Goal: Information Seeking & Learning: Compare options

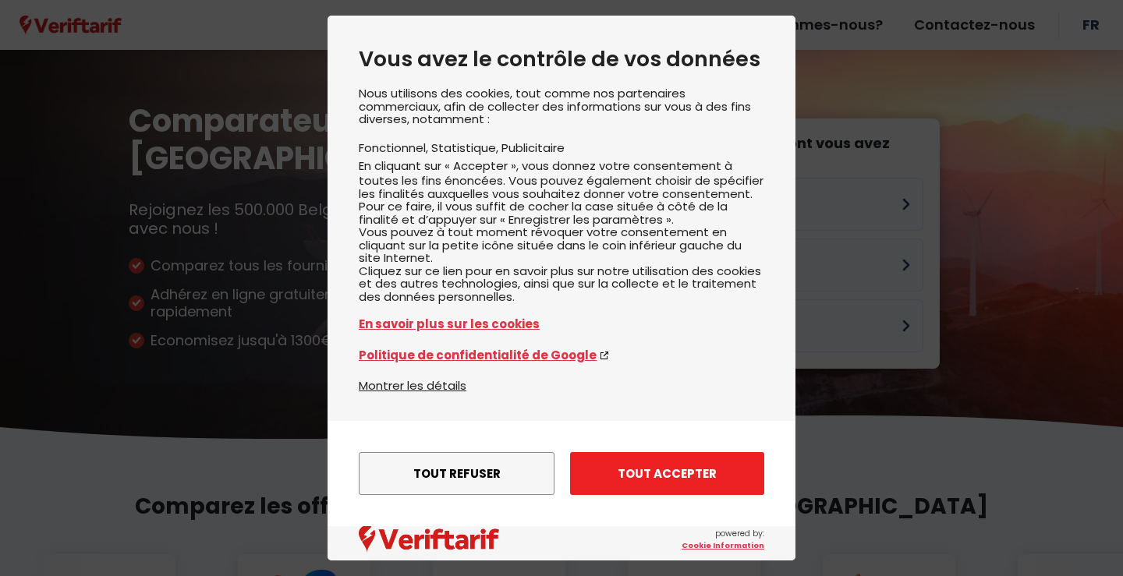
click at [633, 470] on button "Tout accepter" at bounding box center [667, 473] width 194 height 43
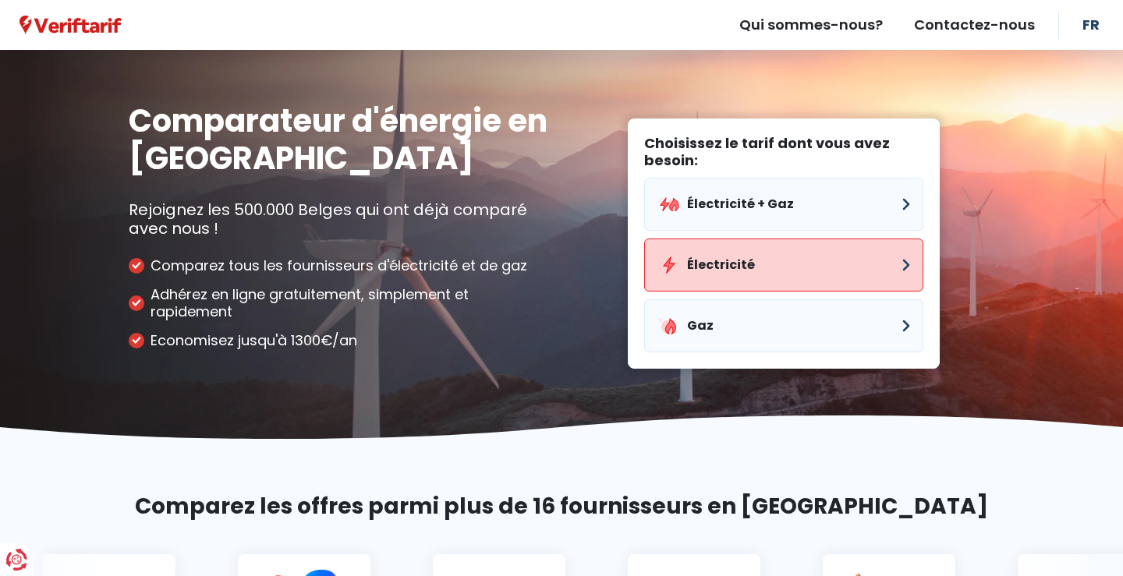
click at [751, 265] on button "Électricité" at bounding box center [783, 265] width 279 height 53
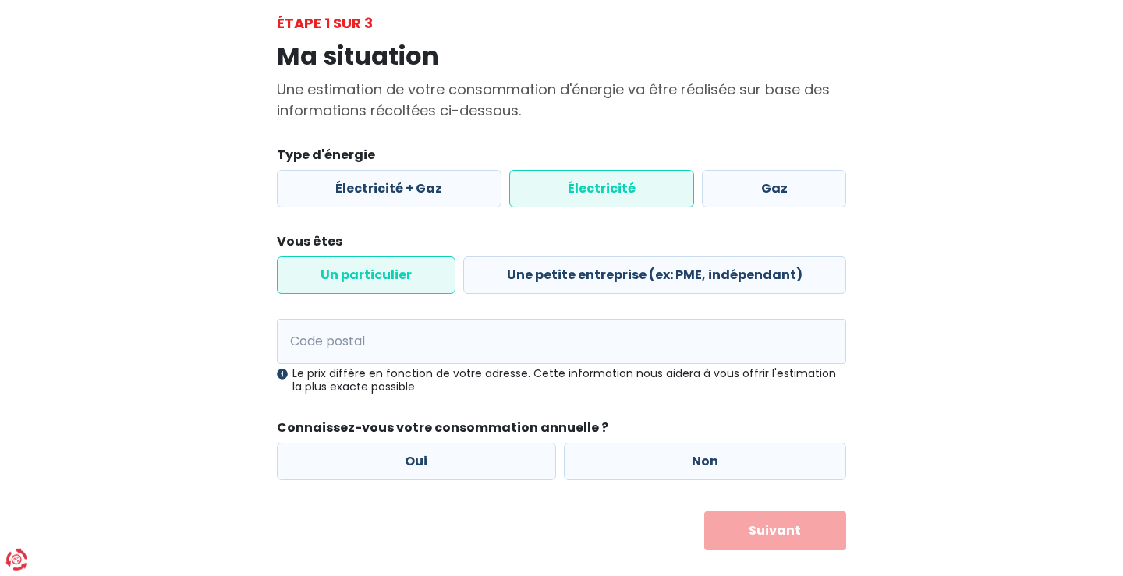
scroll to position [93, 0]
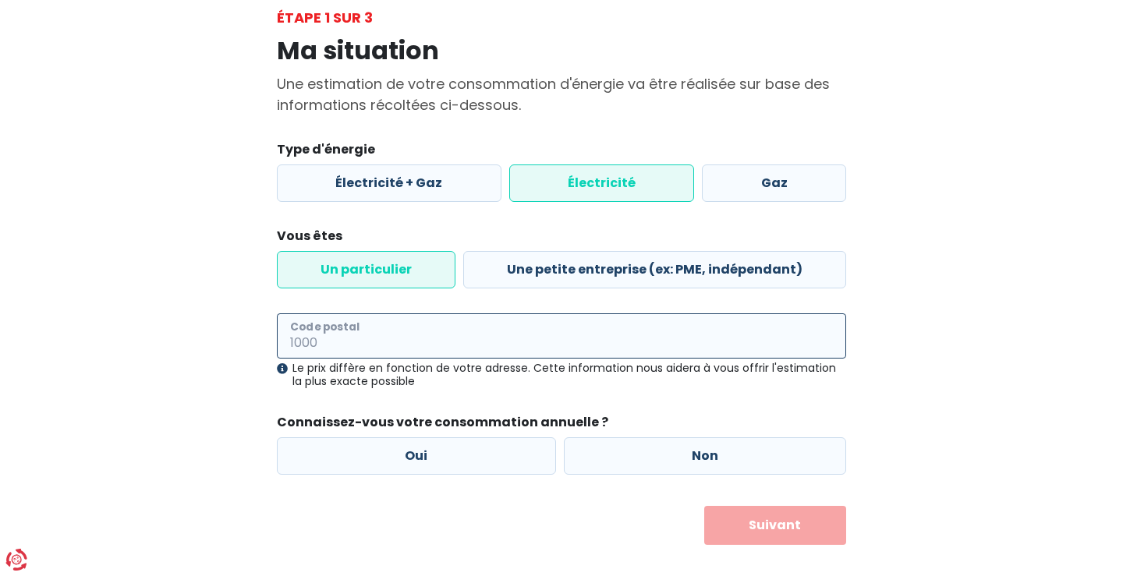
click at [430, 338] on input "Code postal" at bounding box center [561, 336] width 569 height 45
type input "7700"
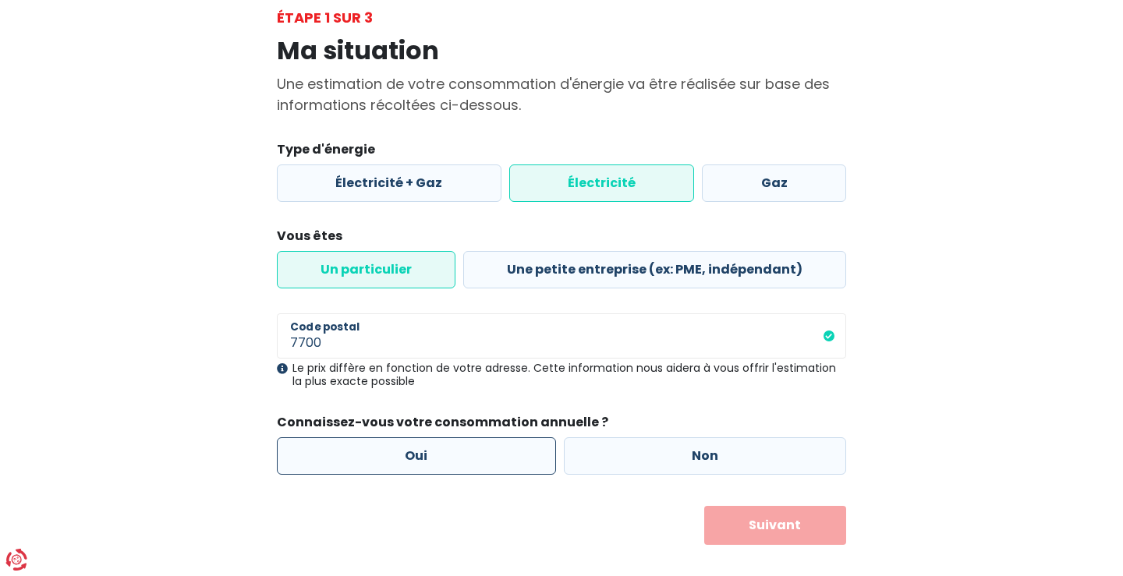
click at [421, 452] on label "Oui" at bounding box center [416, 456] width 279 height 37
click at [421, 452] on input "Oui" at bounding box center [416, 456] width 279 height 37
radio input "true"
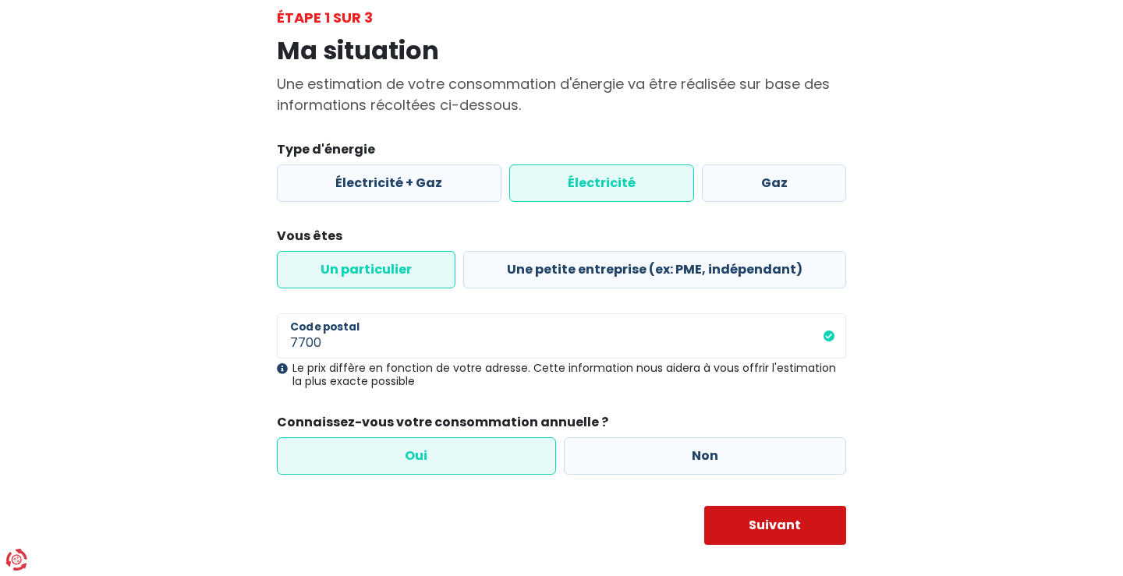
click at [775, 523] on button "Suivant" at bounding box center [775, 525] width 143 height 39
select select
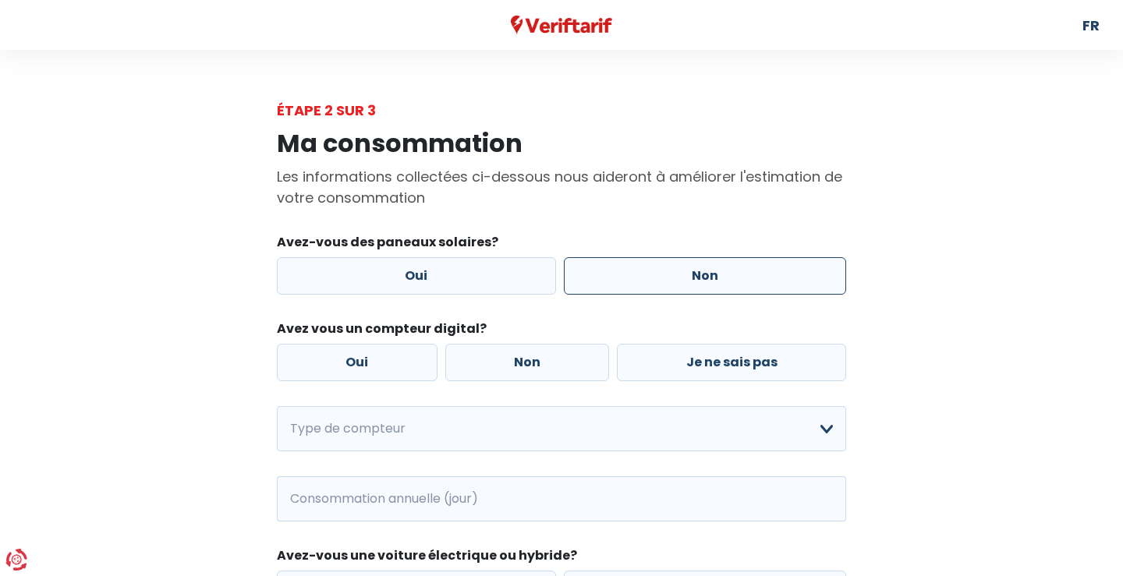
click at [737, 269] on label "Non" at bounding box center [705, 275] width 283 height 37
click at [737, 269] on input "Non" at bounding box center [705, 275] width 283 height 37
radio input "true"
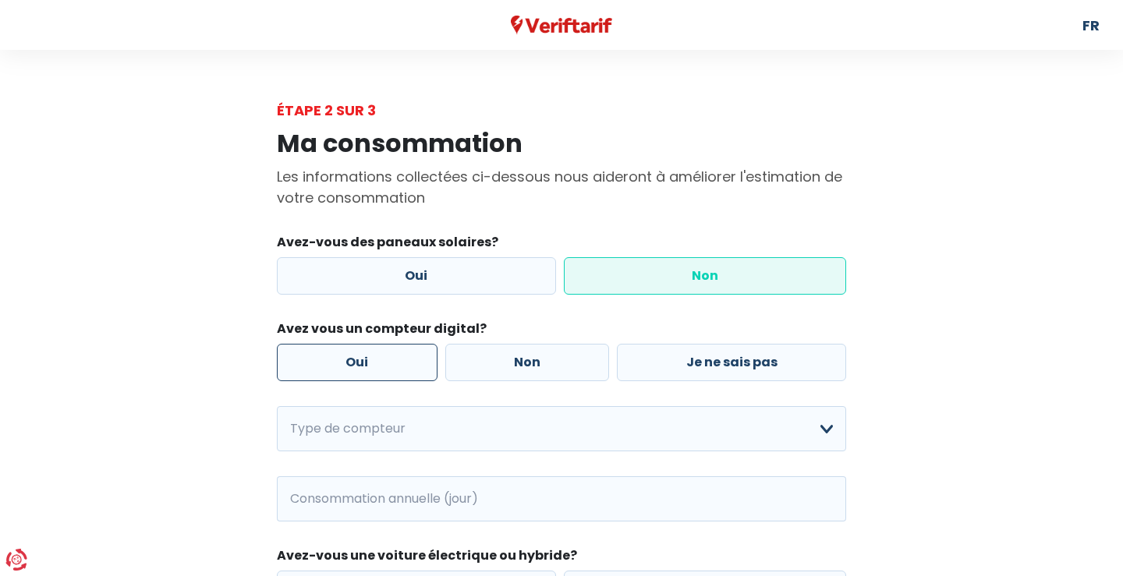
click at [385, 360] on label "Oui" at bounding box center [357, 362] width 161 height 37
click at [385, 360] on input "Oui" at bounding box center [357, 362] width 161 height 37
radio input "true"
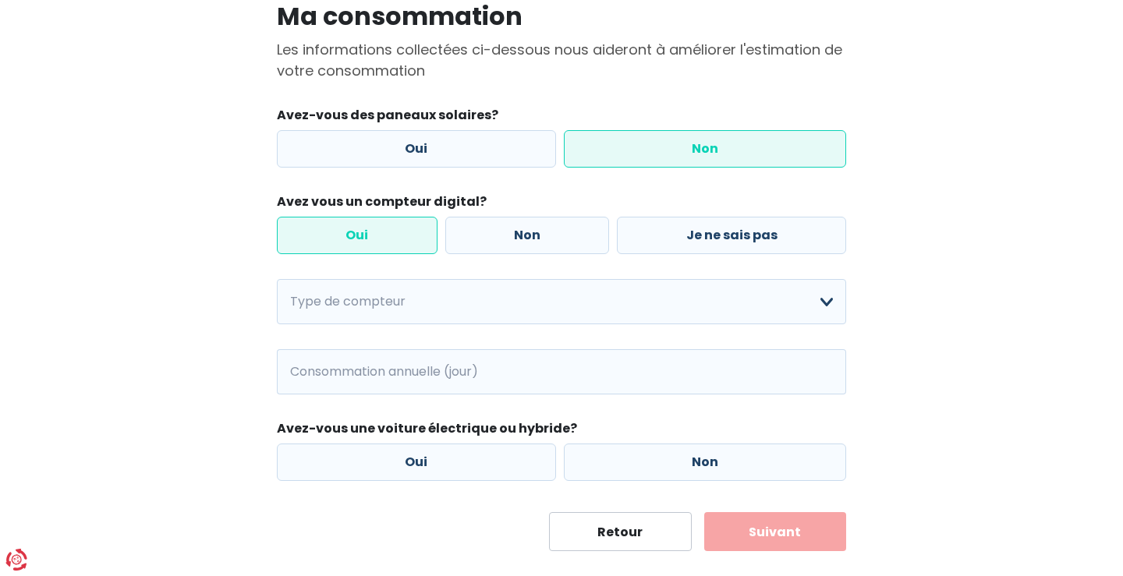
scroll to position [133, 0]
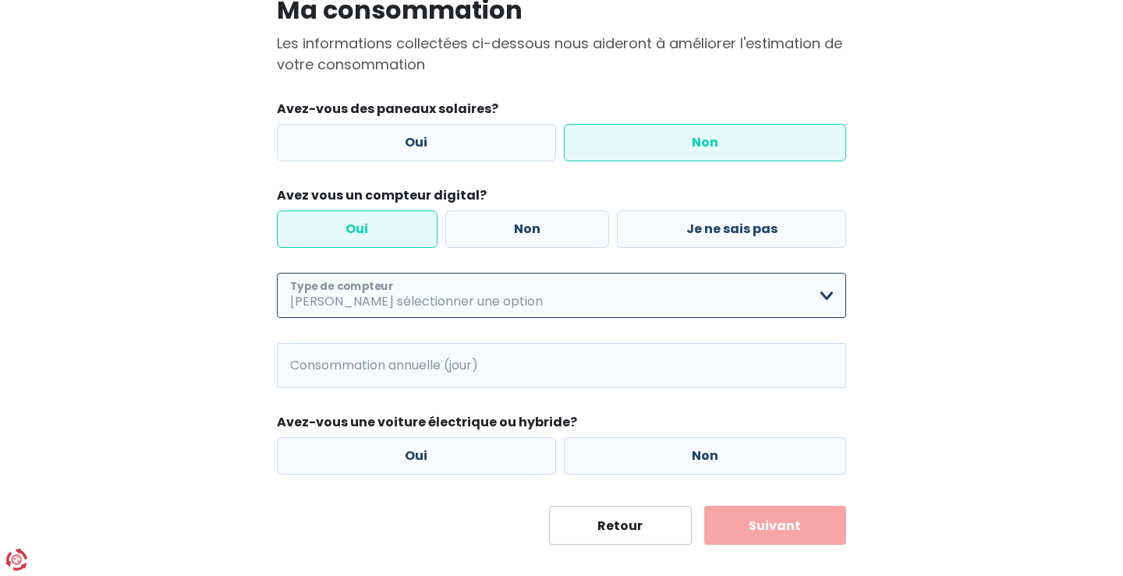
click at [277, 273] on select "Mono-horaire Bi-horaire Mono-horaire + exclusif nuit Bi-horaire + exclusif nuit…" at bounding box center [561, 295] width 569 height 45
select select "day_night_bi_hourly"
click option "Bi-horaire" at bounding box center [0, 0] width 0 height 0
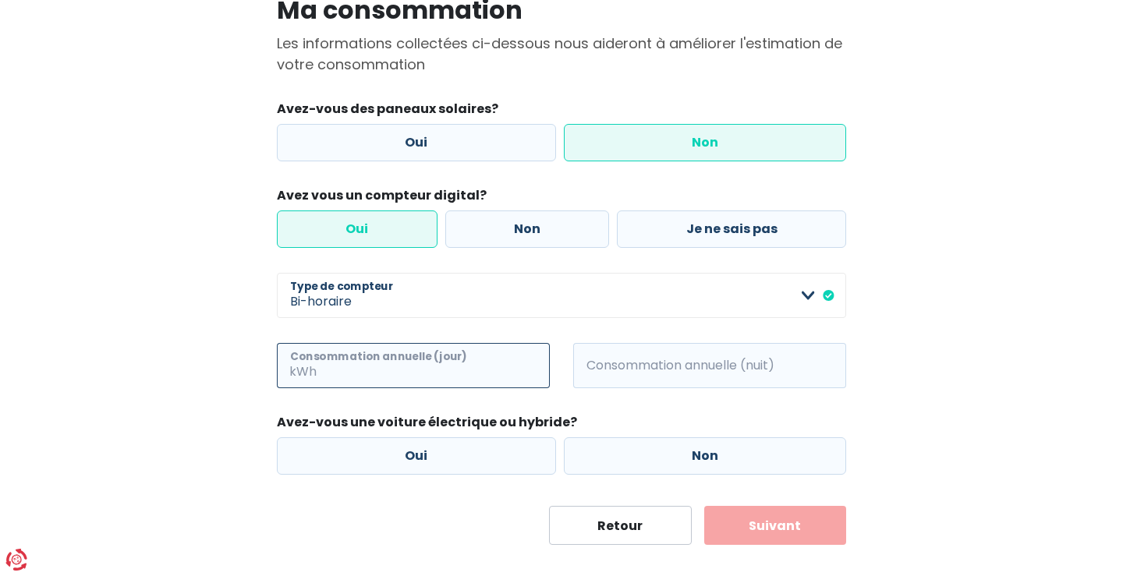
click at [421, 367] on input "Consommation annuelle (jour)" at bounding box center [435, 365] width 230 height 45
type input "430"
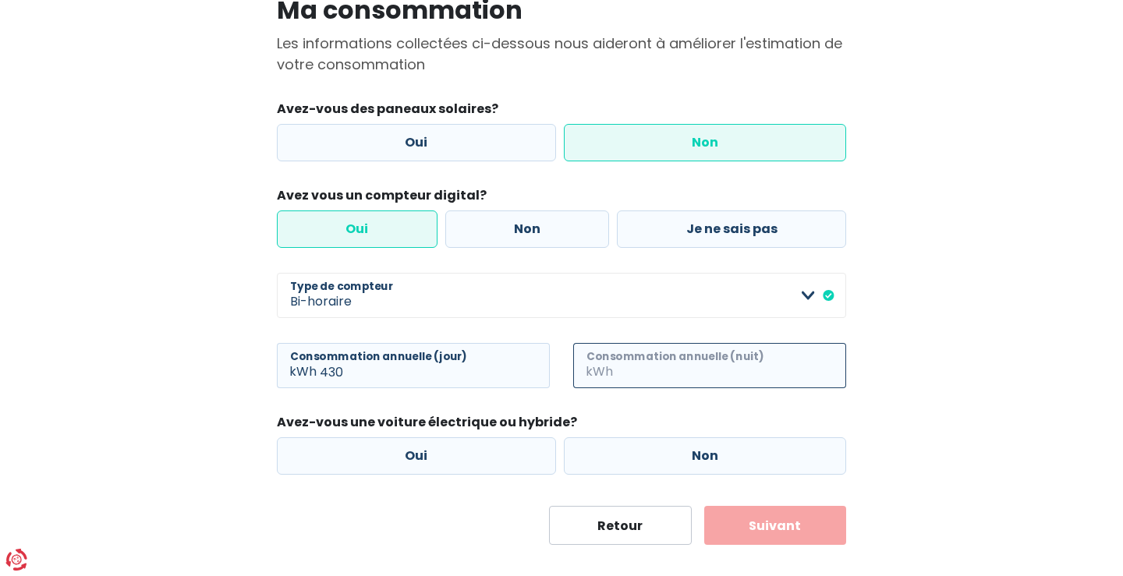
click at [626, 364] on input "Consommation annuelle (nuit)" at bounding box center [731, 365] width 230 height 45
type input "470"
click at [704, 451] on label "Non" at bounding box center [705, 456] width 283 height 37
click at [704, 451] on input "Non" at bounding box center [705, 456] width 283 height 37
radio input "true"
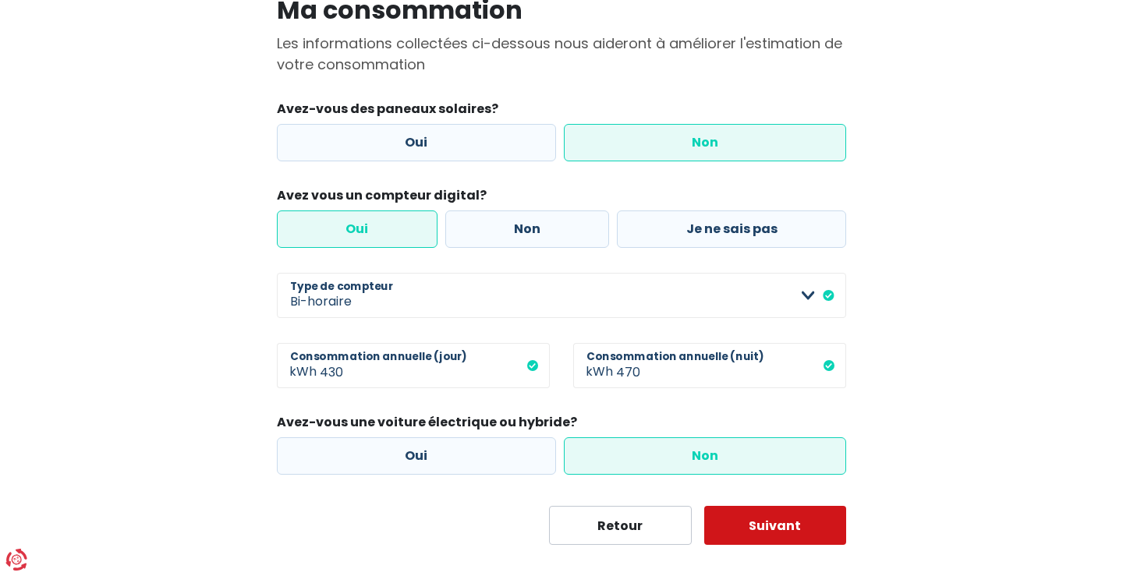
click at [774, 527] on button "Suivant" at bounding box center [775, 525] width 143 height 39
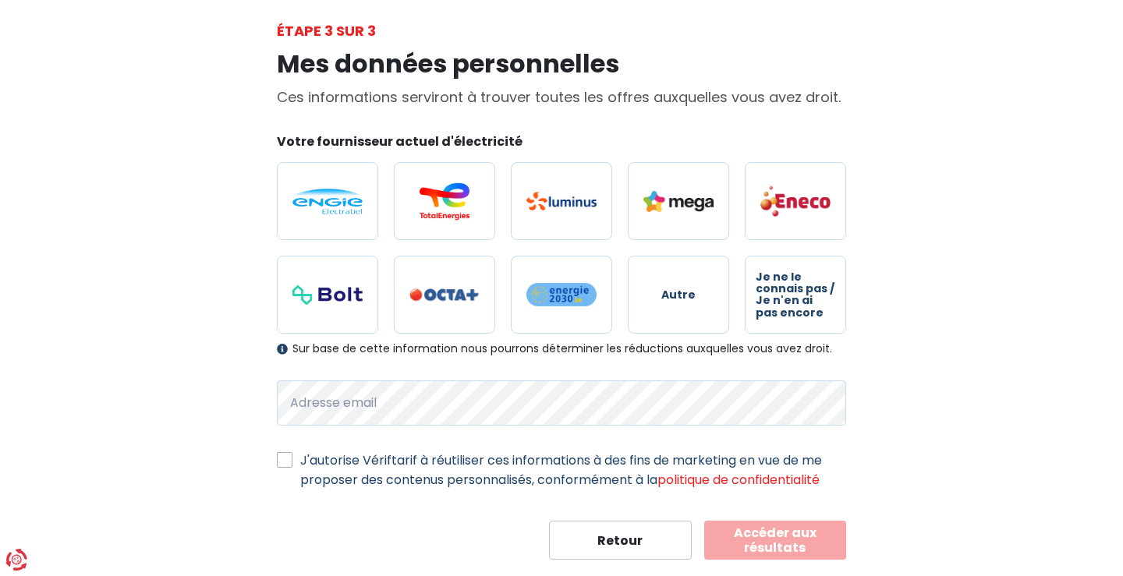
scroll to position [94, 0]
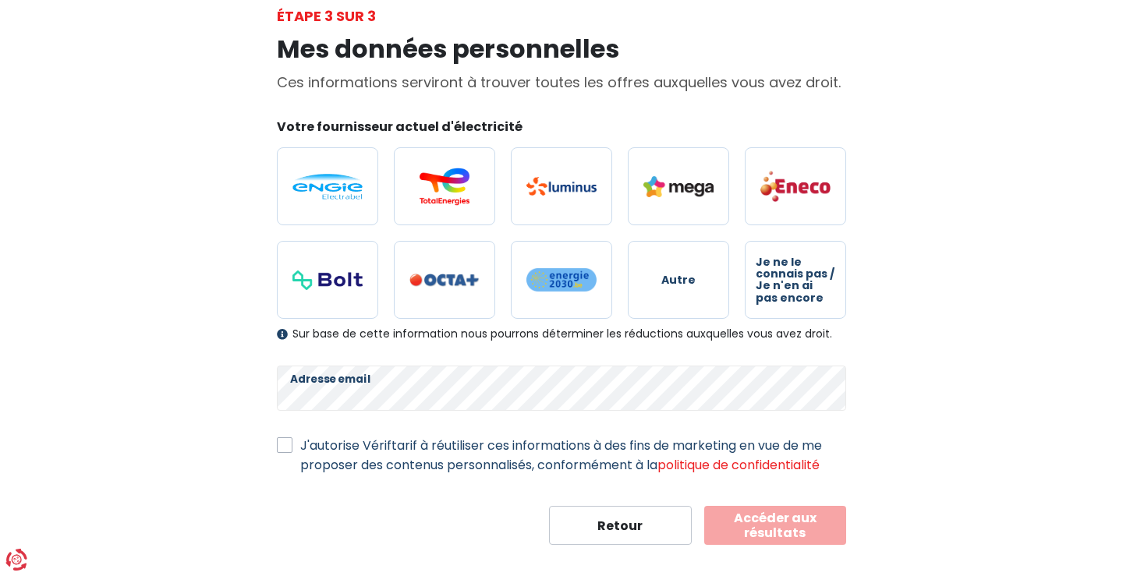
click at [955, 477] on div "Mes données personnelles Ces informations serviront à trouver toutes les offres…" at bounding box center [561, 286] width 889 height 519
click at [765, 521] on button "Accéder aux résultats" at bounding box center [775, 525] width 143 height 39
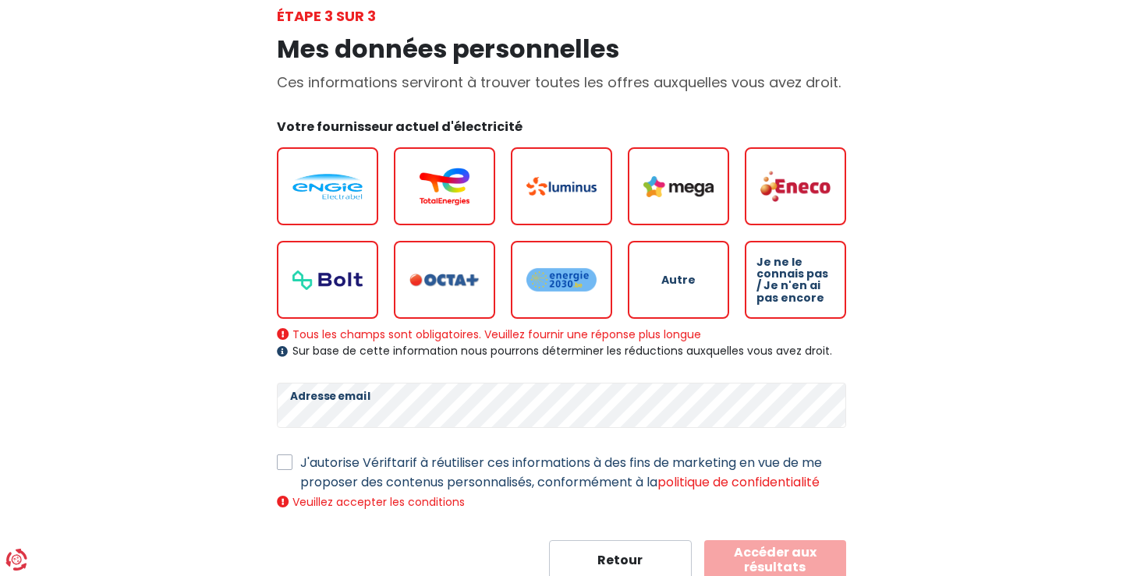
scroll to position [129, 0]
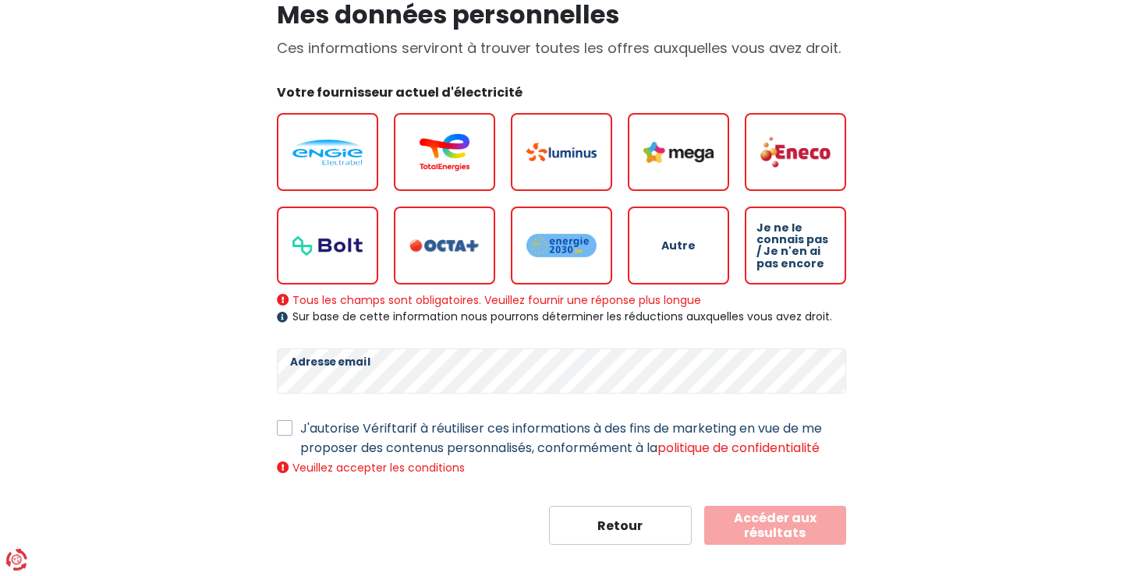
click at [765, 521] on button "Accéder aux résultats" at bounding box center [775, 525] width 143 height 39
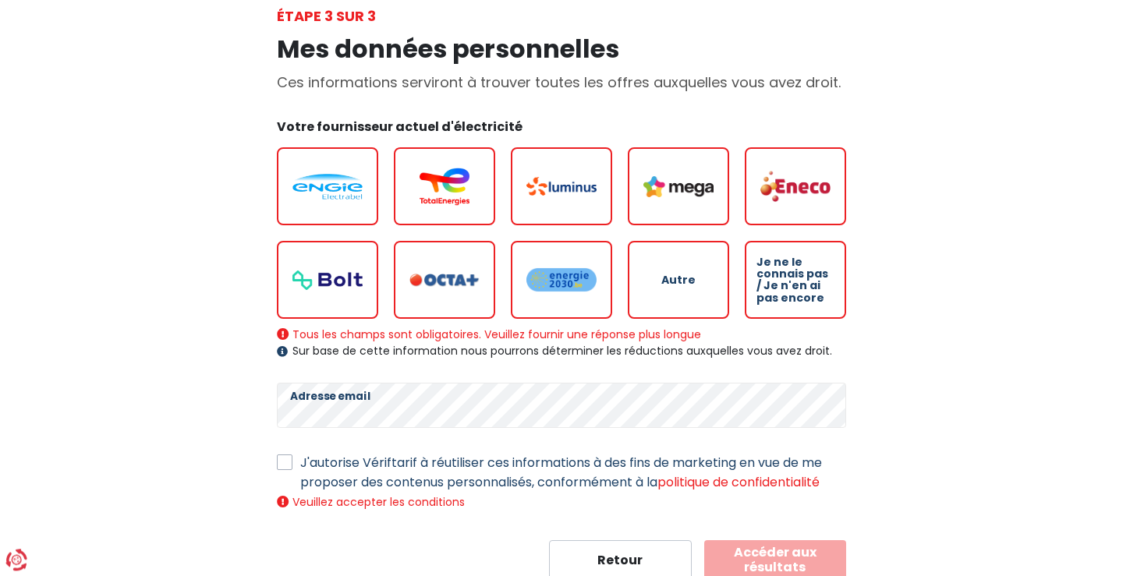
scroll to position [49, 0]
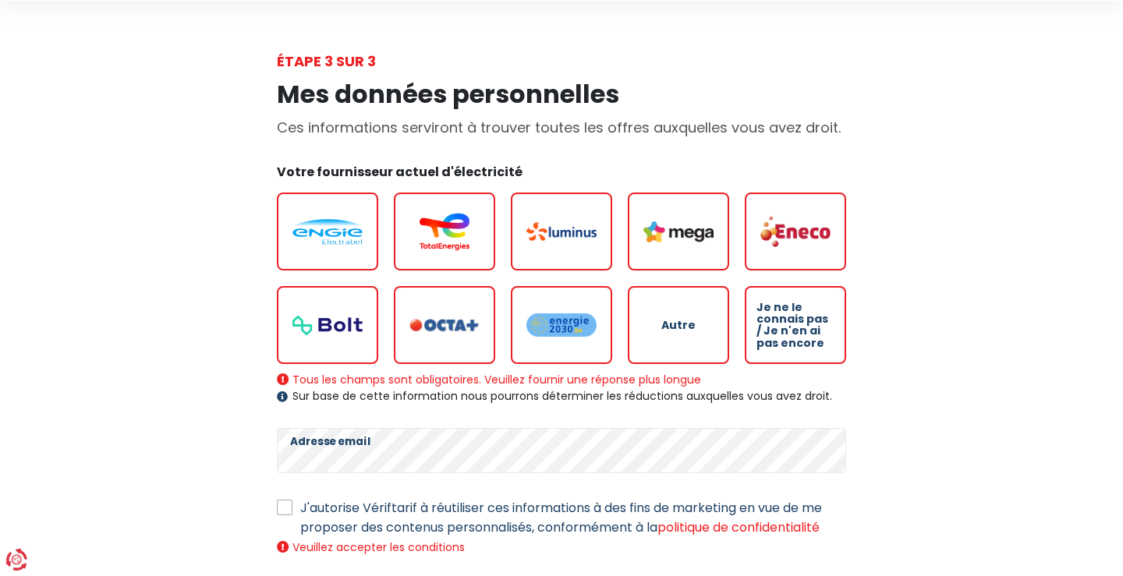
click at [557, 230] on img at bounding box center [562, 231] width 70 height 19
click at [557, 230] on input "radio" at bounding box center [561, 232] width 101 height 78
radio input "true"
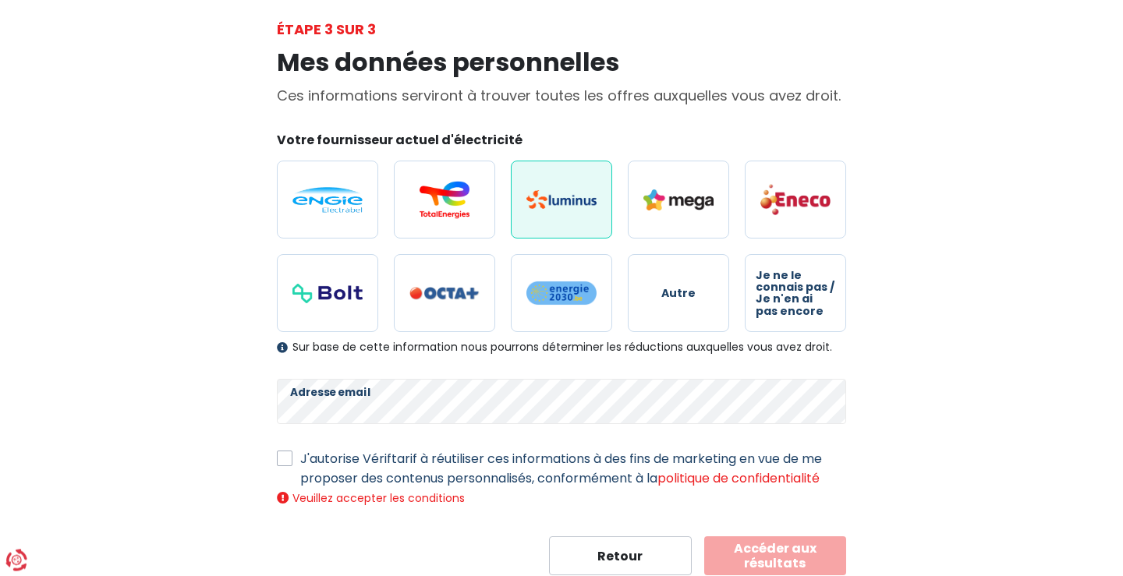
scroll to position [112, 0]
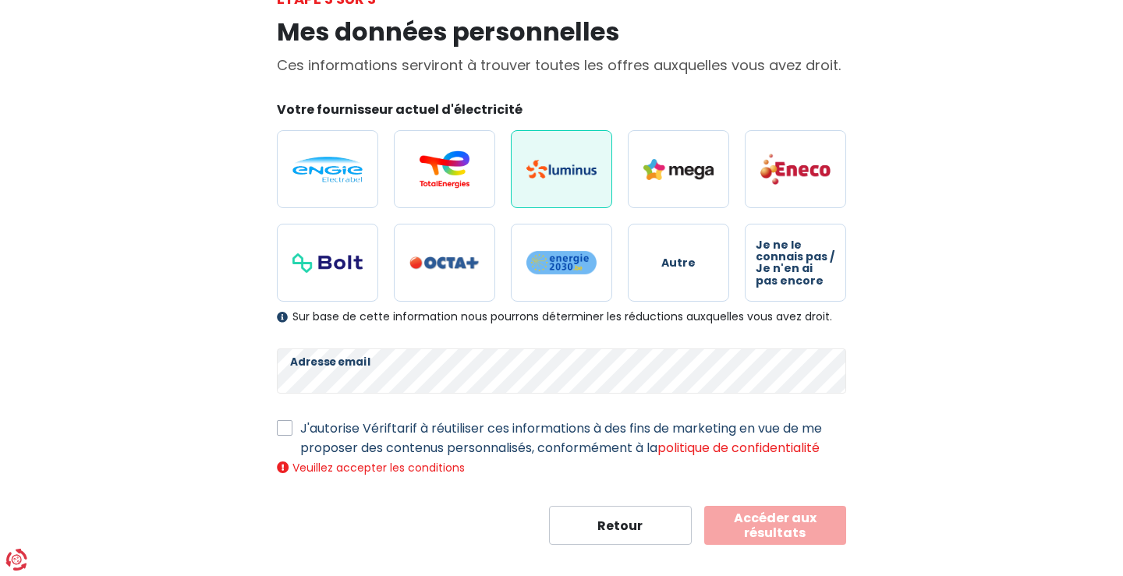
click at [768, 528] on button "Accéder aux résultats" at bounding box center [775, 525] width 143 height 39
click at [949, 403] on div "Mes données personnelles Ces informations serviront à trouver toutes les offres…" at bounding box center [561, 277] width 889 height 536
click at [300, 430] on label "J'autorise Vériftarif à réutiliser ces informations à des fins de marketing en …" at bounding box center [573, 438] width 546 height 39
click at [290, 430] on input "J'autorise Vériftarif à réutiliser ces informations à des fins de marketing en …" at bounding box center [285, 427] width 16 height 16
checkbox input "true"
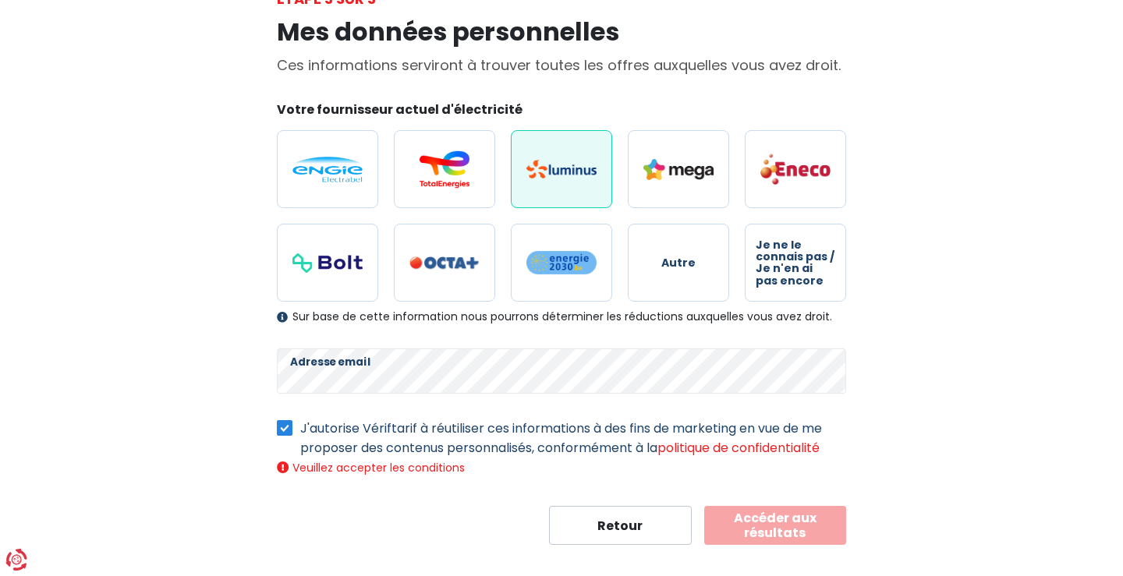
scroll to position [94, 0]
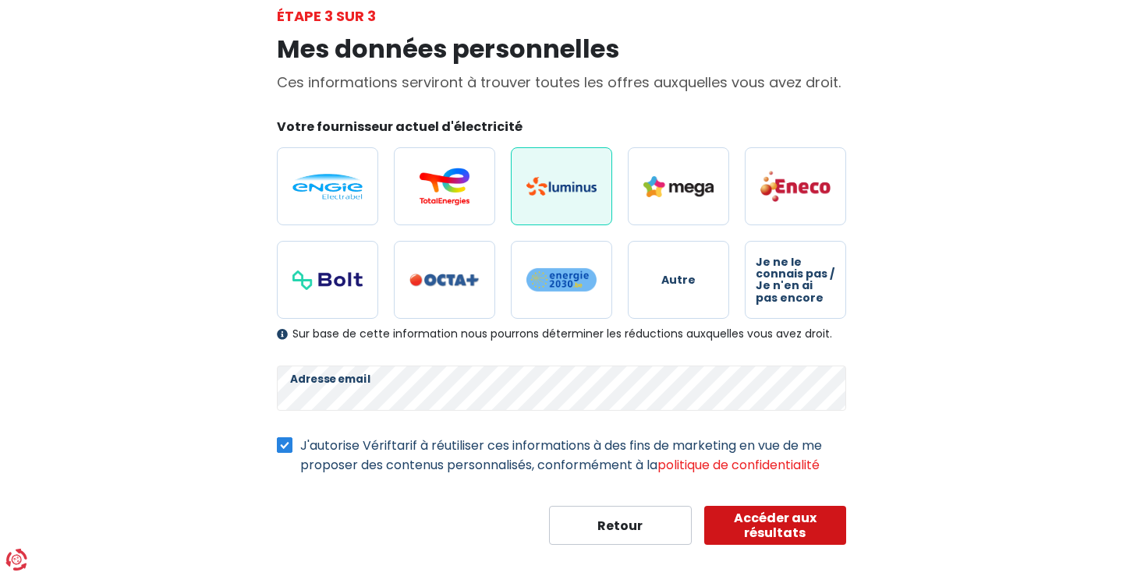
click at [782, 524] on button "Accéder aux résultats" at bounding box center [775, 525] width 143 height 39
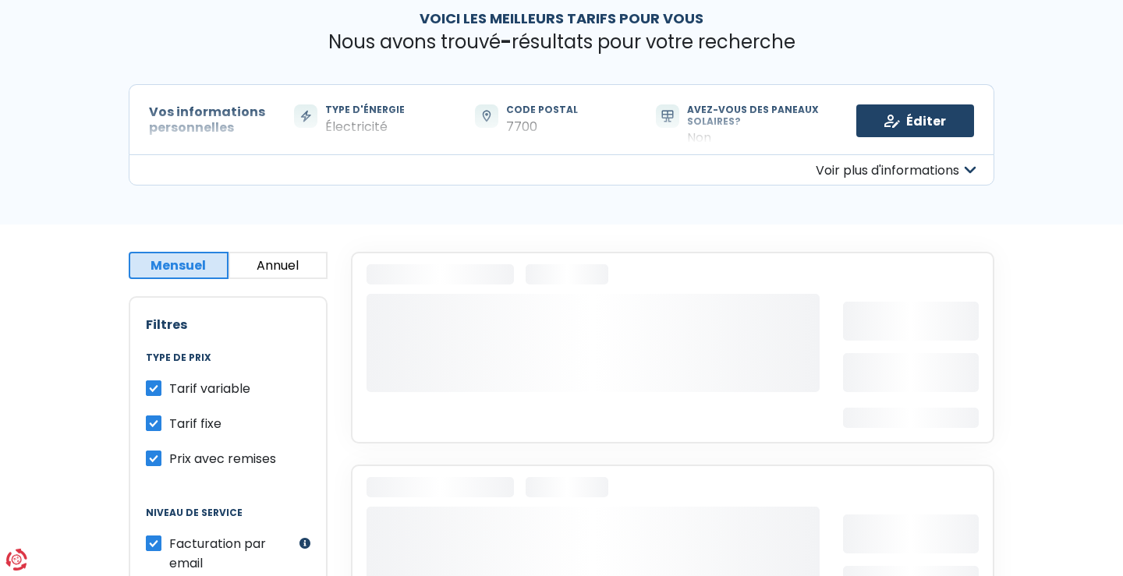
scroll to position [80, 0]
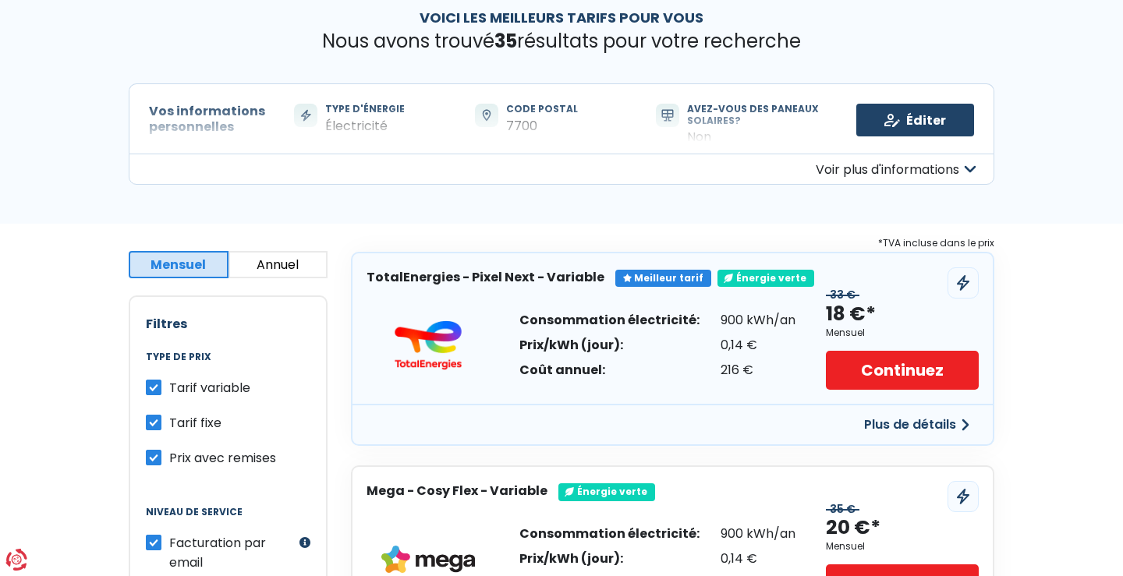
click at [169, 385] on label "Tarif variable" at bounding box center [209, 388] width 81 height 20
click at [154, 385] on input "Tarif variable" at bounding box center [154, 386] width 16 height 16
checkbox input "false"
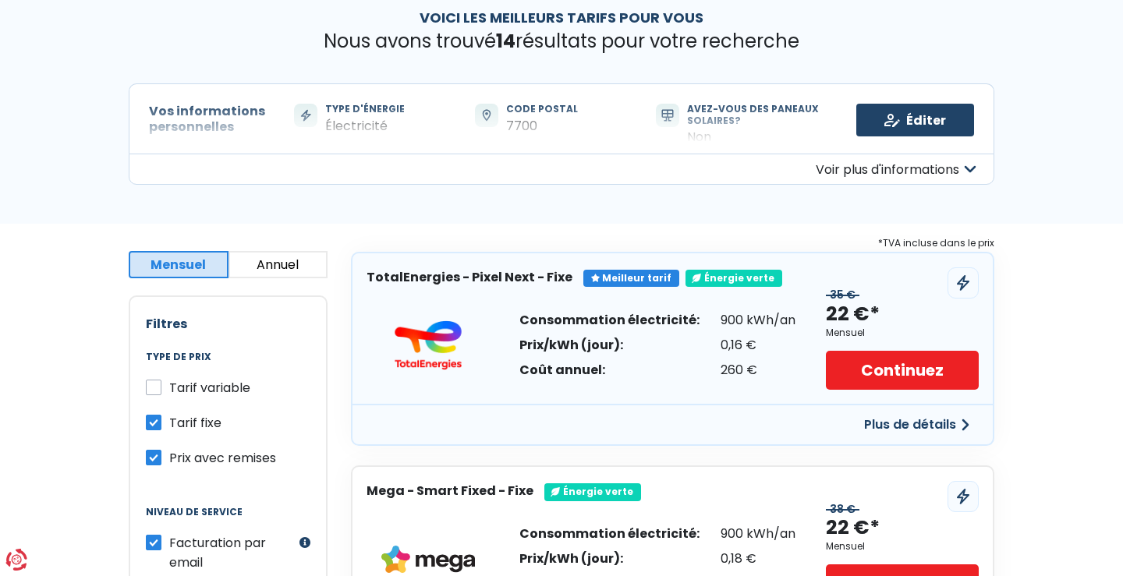
scroll to position [0, 0]
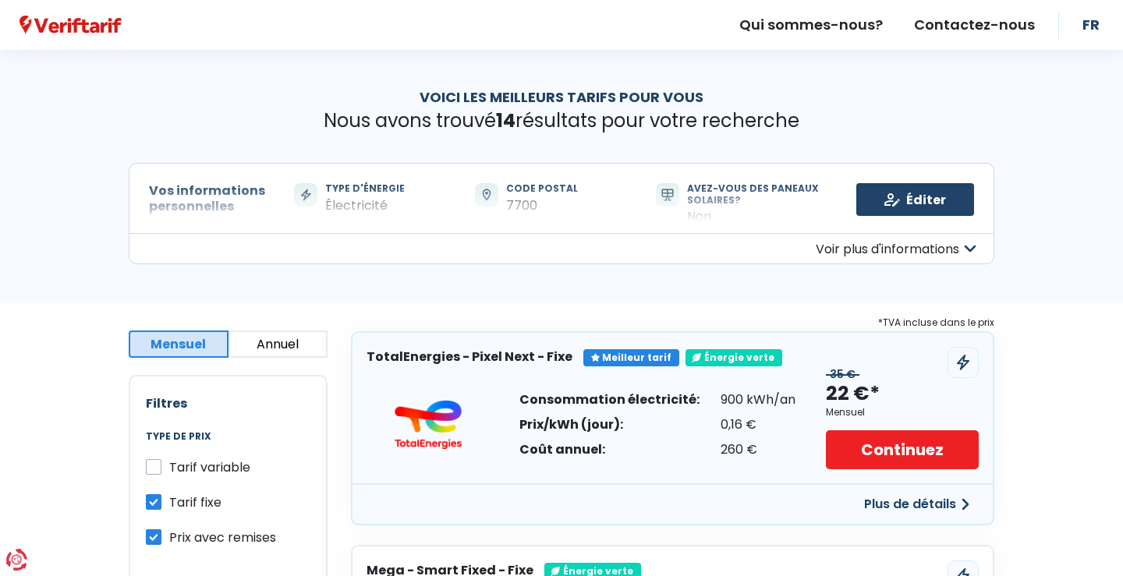
click at [896, 248] on button "Voir plus d'informations" at bounding box center [562, 248] width 866 height 31
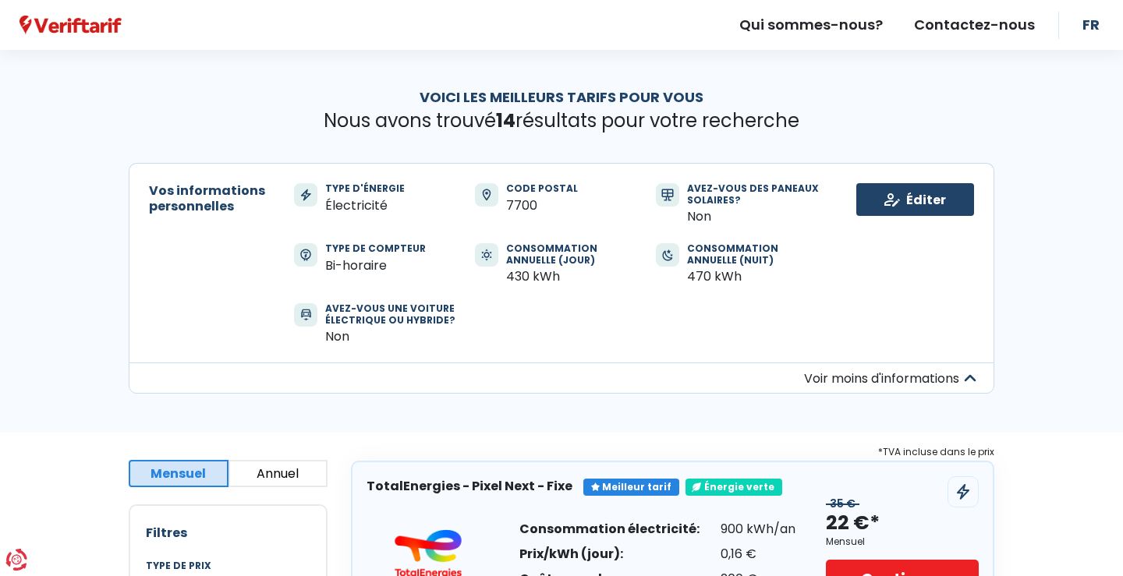
click at [888, 377] on button "Voir moins d'informations" at bounding box center [562, 378] width 866 height 31
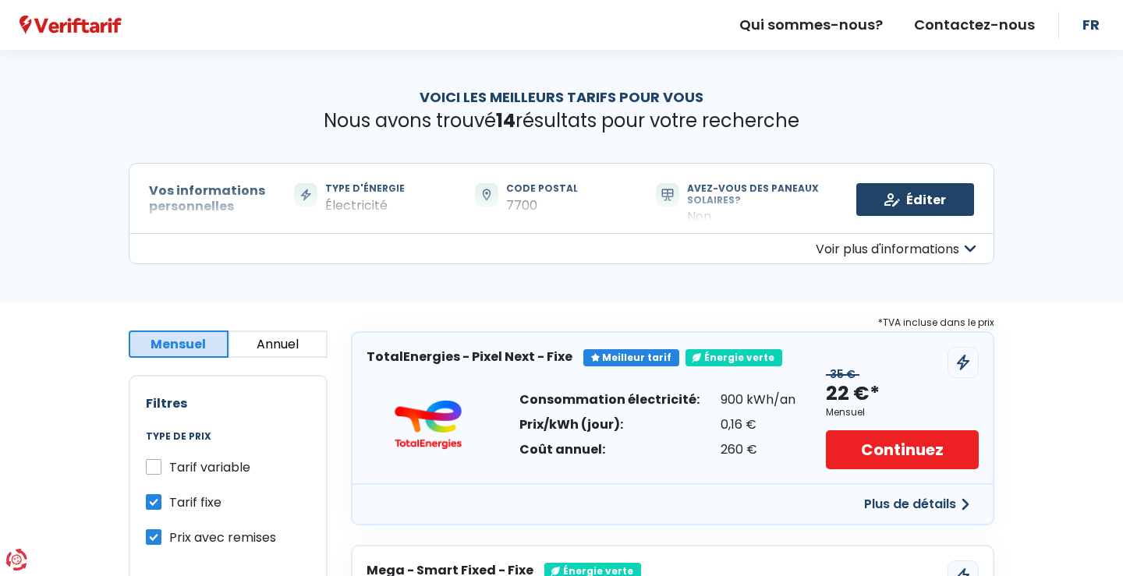
click at [190, 233] on button "Voir plus d'informations" at bounding box center [562, 248] width 866 height 31
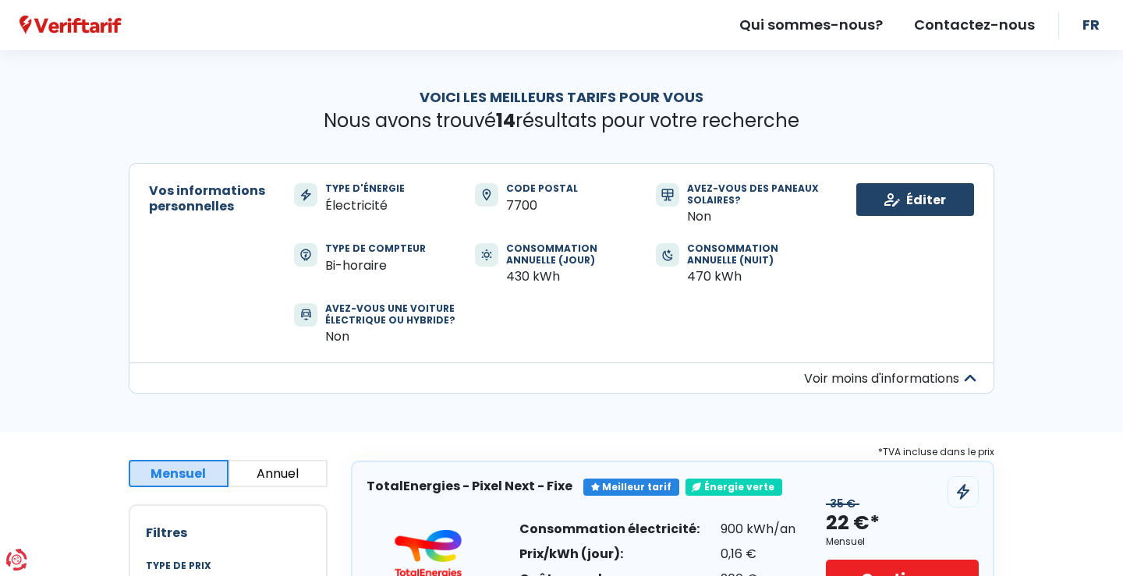
click at [914, 375] on button "Voir moins d'informations" at bounding box center [562, 378] width 866 height 31
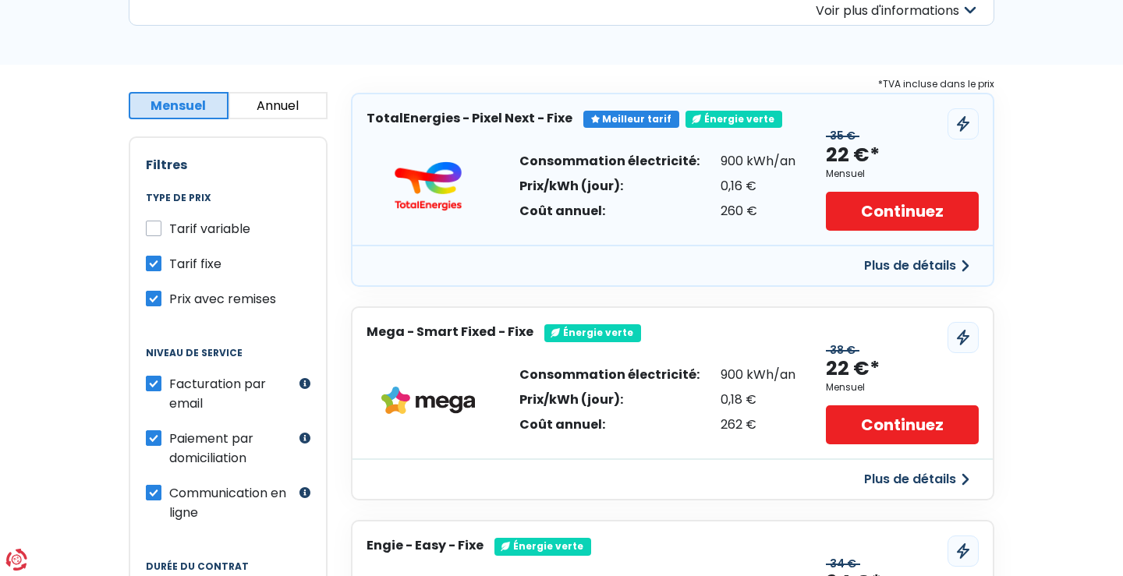
scroll to position [318, 0]
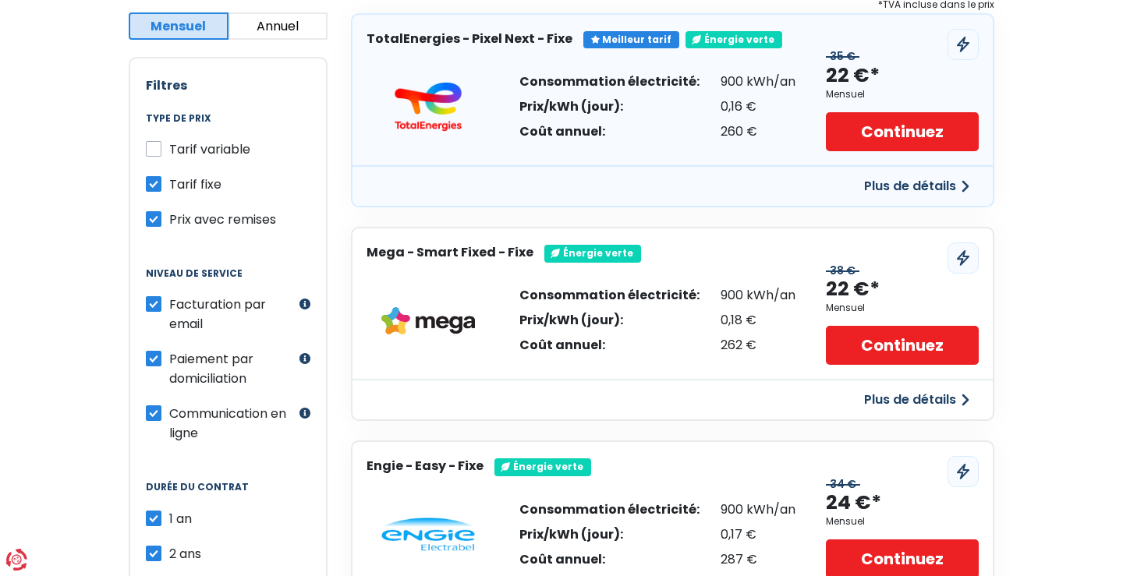
click at [169, 303] on label "Facturation par email" at bounding box center [232, 314] width 126 height 39
click at [156, 303] on input "Facturation par email" at bounding box center [154, 303] width 16 height 16
checkbox input "false"
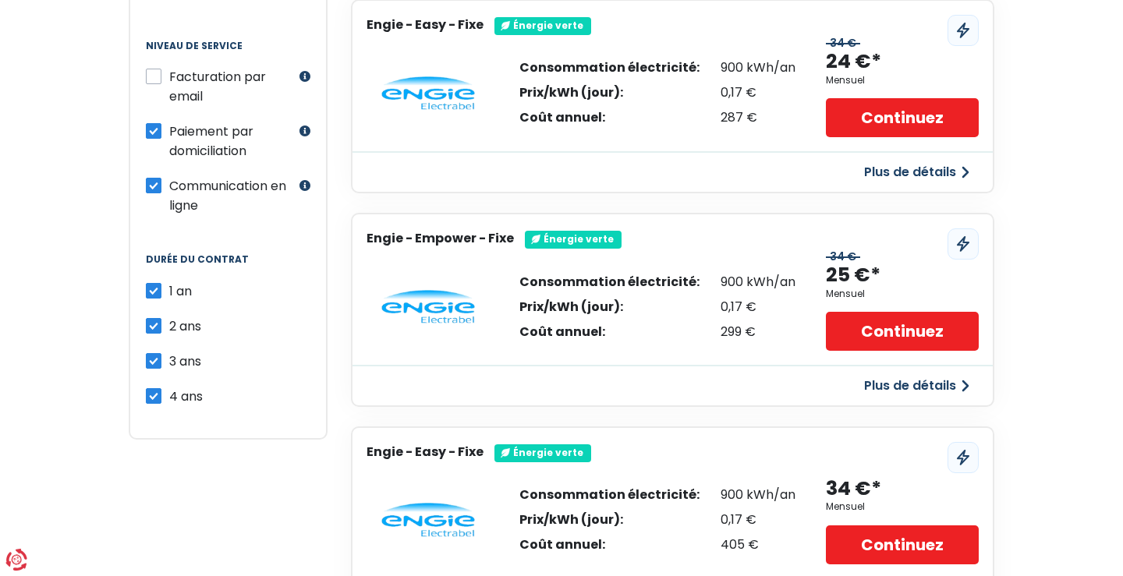
scroll to position [557, 0]
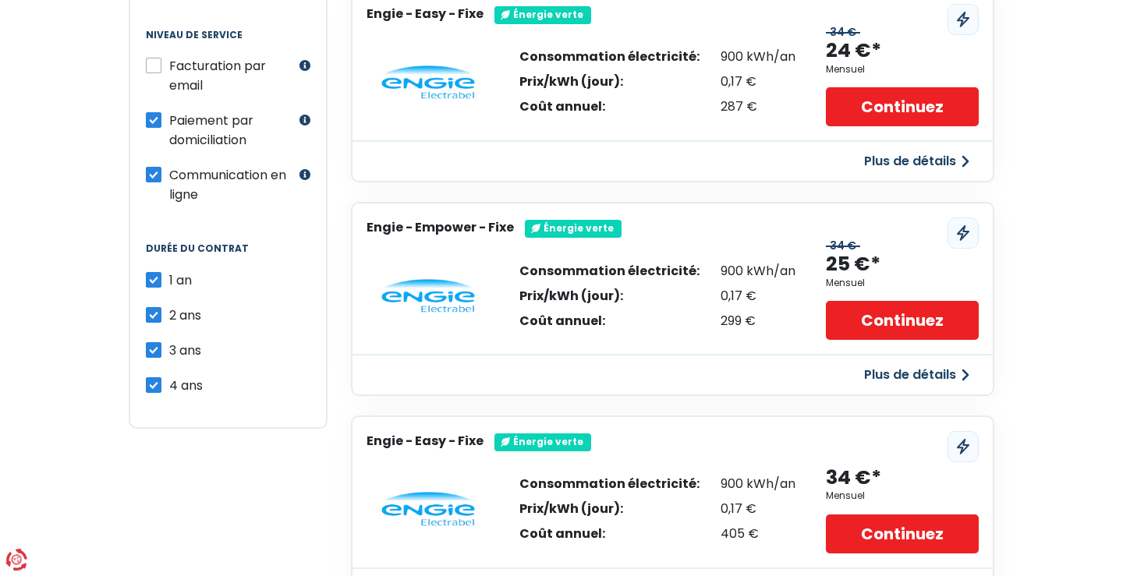
click at [169, 314] on label "2 ans" at bounding box center [185, 316] width 32 height 20
click at [152, 314] on input "2 ans" at bounding box center [154, 314] width 16 height 16
checkbox input "false"
click at [169, 353] on label "3 ans" at bounding box center [185, 351] width 32 height 20
click at [157, 353] on input "3 ans" at bounding box center [154, 349] width 16 height 16
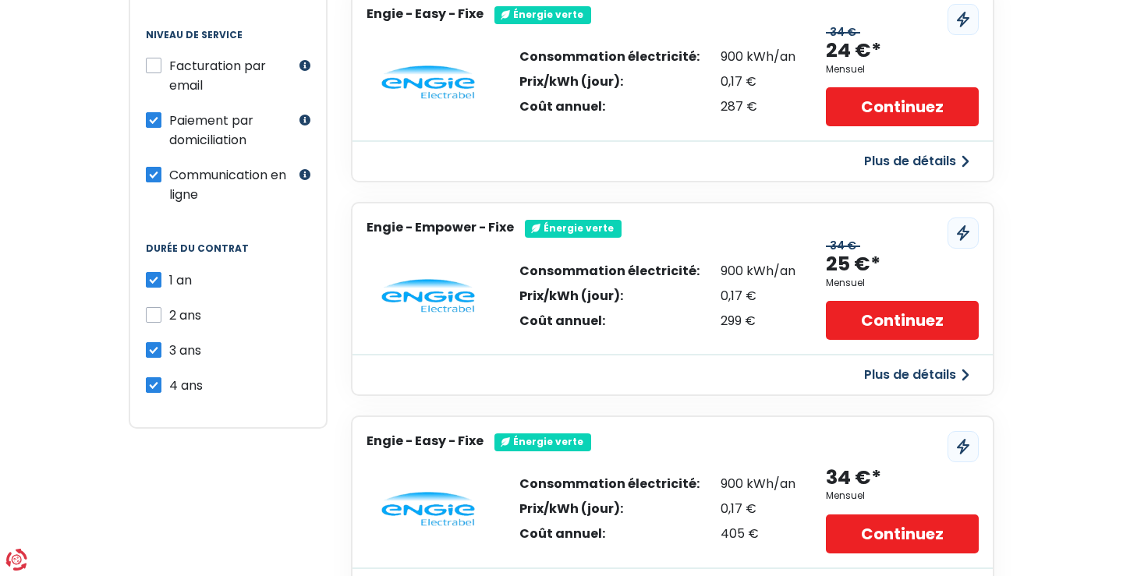
checkbox input "false"
click at [169, 385] on label "4 ans" at bounding box center [186, 386] width 34 height 20
click at [155, 385] on input "4 ans" at bounding box center [154, 384] width 16 height 16
checkbox input "false"
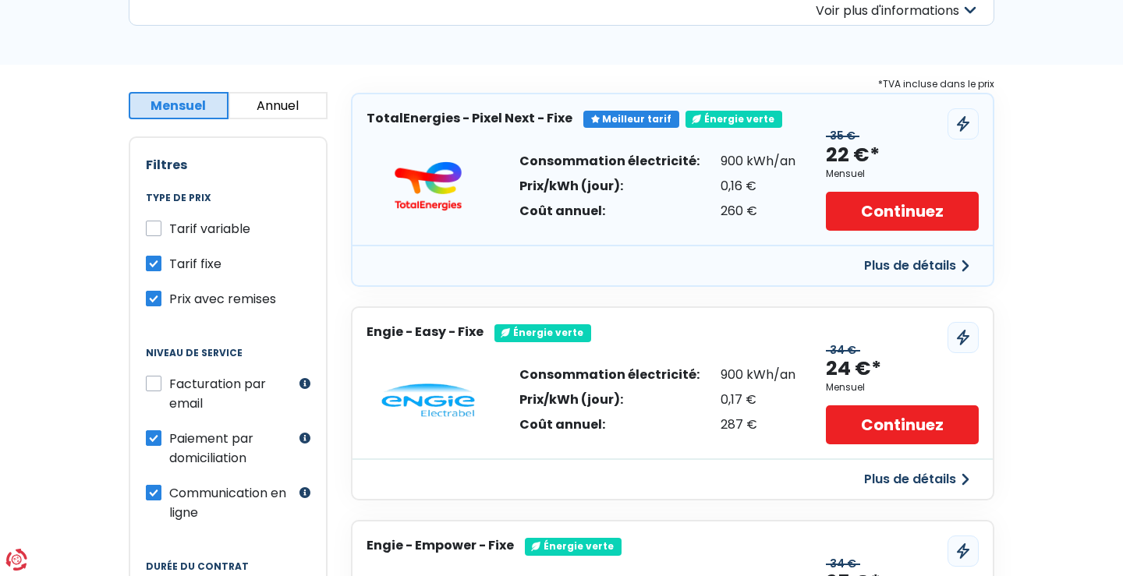
scroll to position [0, 0]
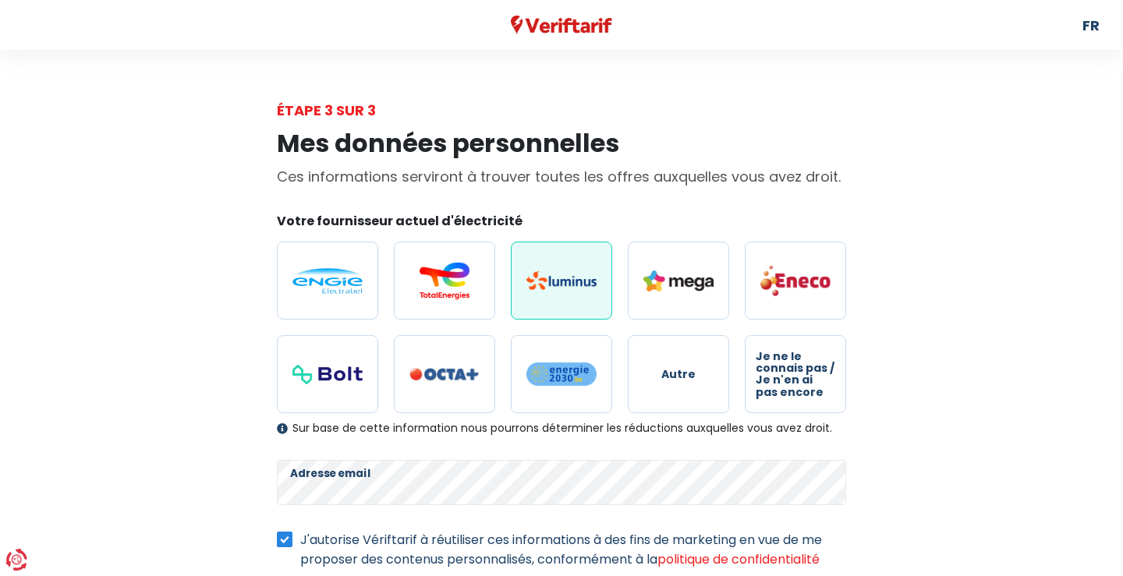
select select "day_night_bi_hourly"
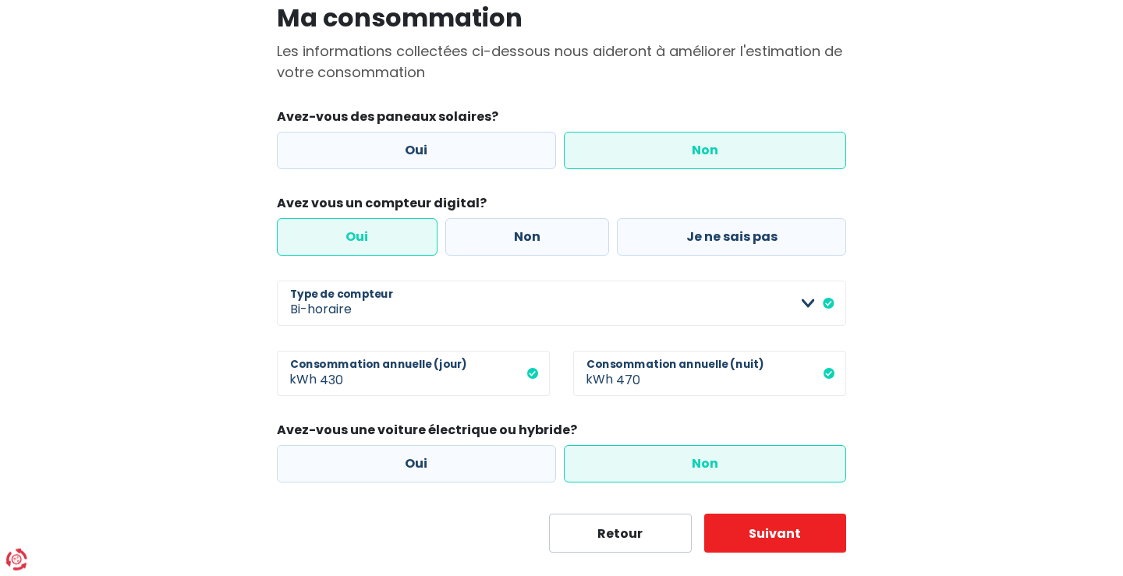
scroll to position [133, 0]
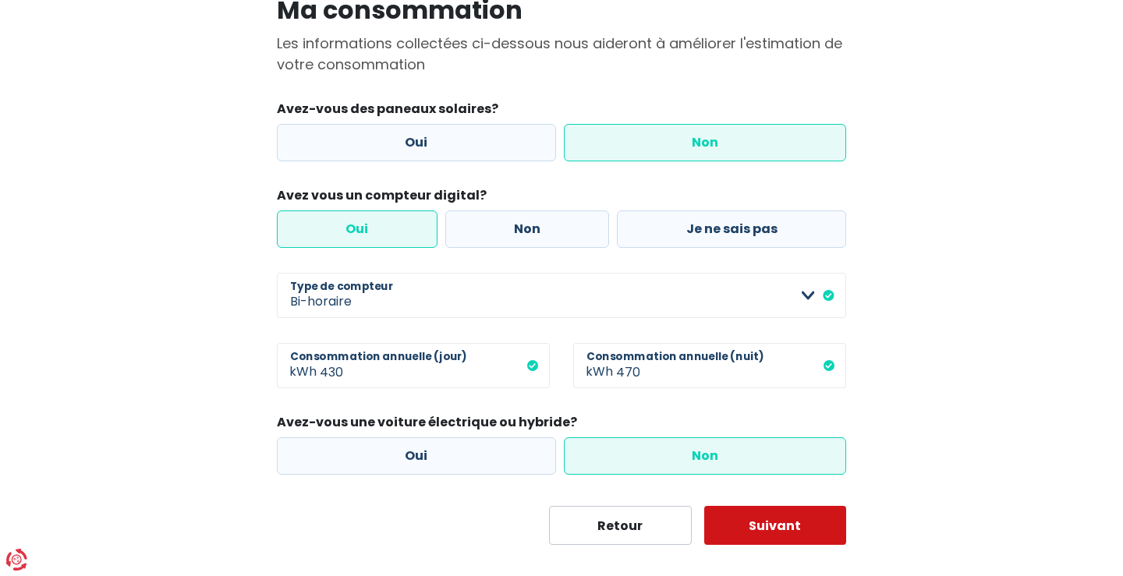
click at [764, 520] on button "Suivant" at bounding box center [775, 525] width 143 height 39
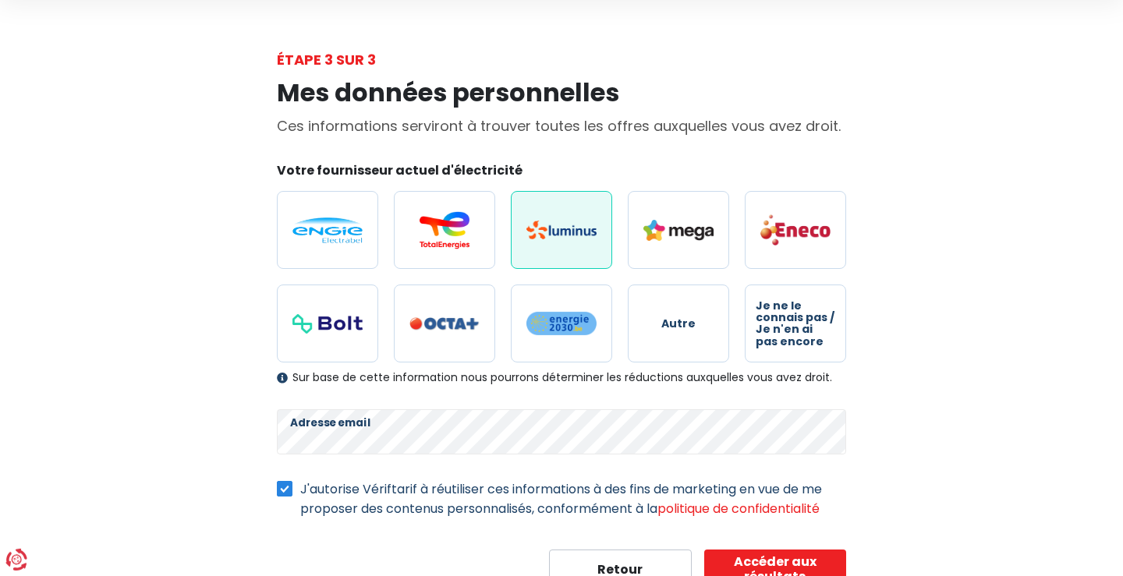
scroll to position [94, 0]
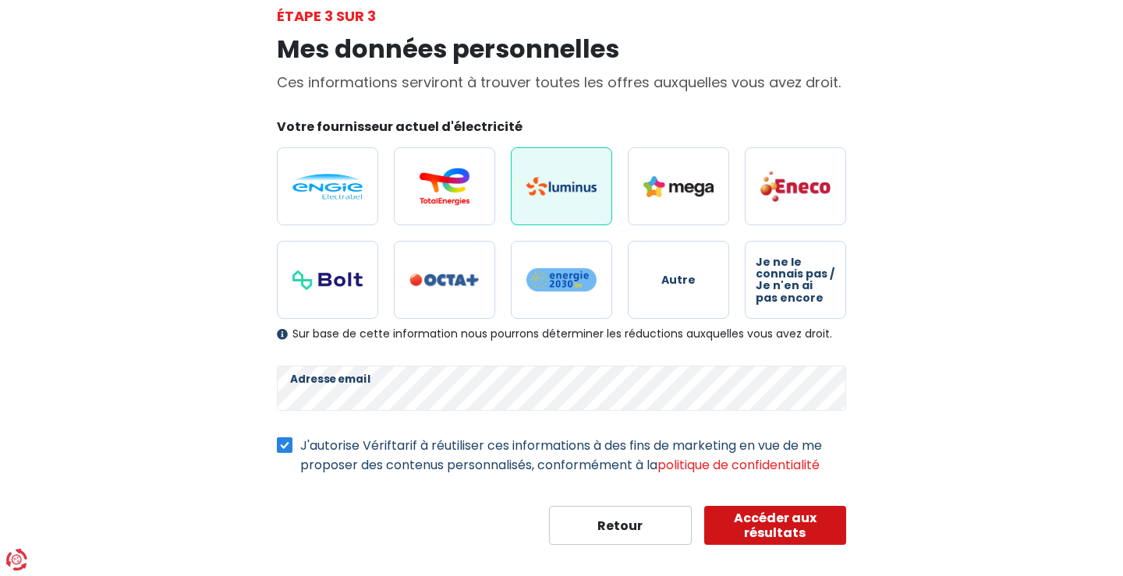
click at [767, 522] on button "Accéder aux résultats" at bounding box center [775, 525] width 143 height 39
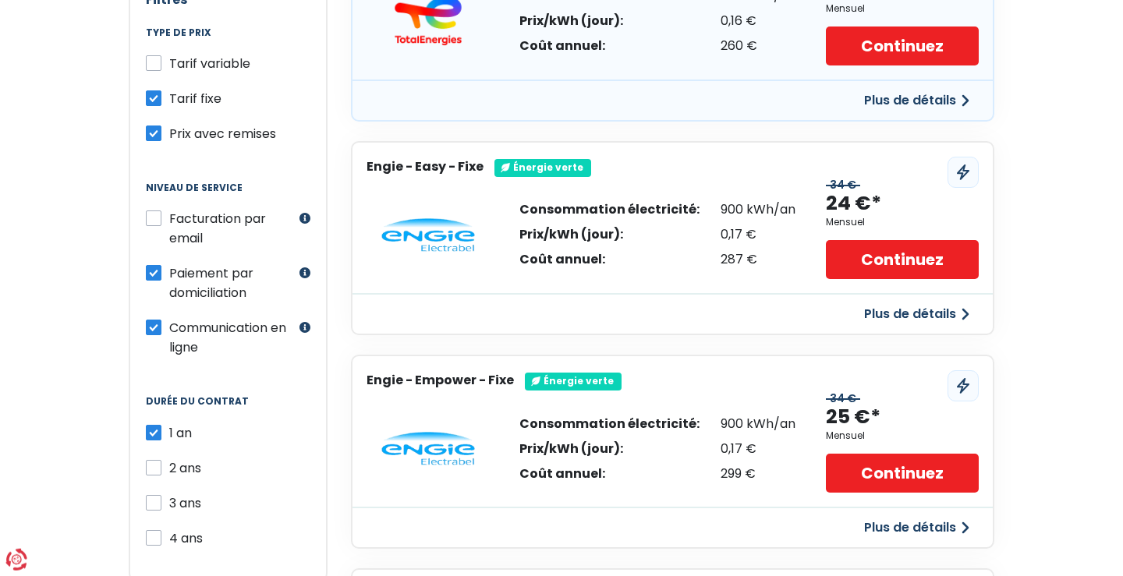
scroll to position [398, 0]
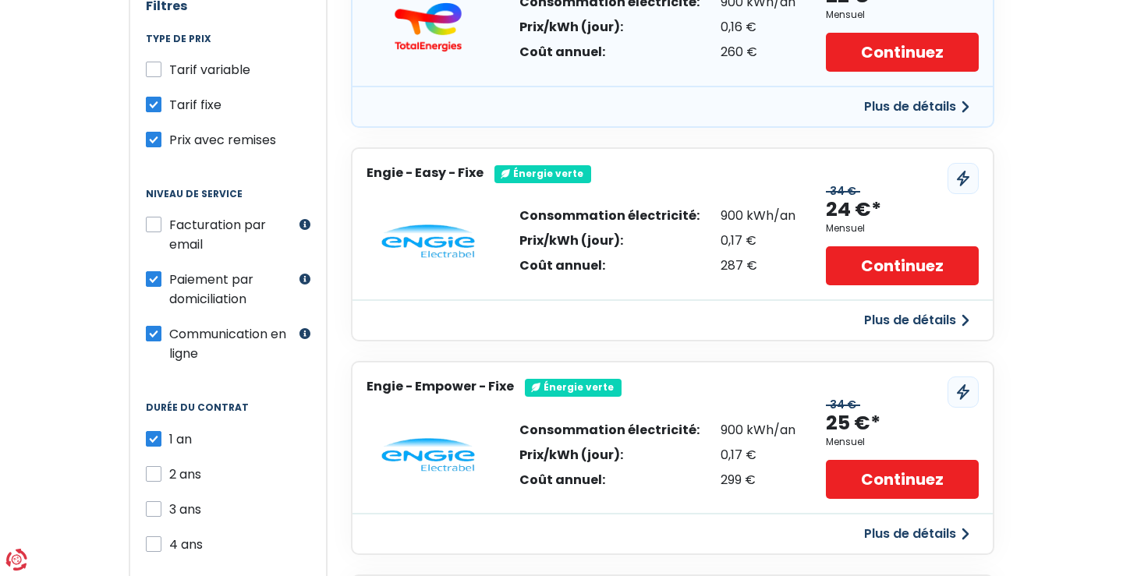
click at [169, 283] on label "Paiement par domiciliation" at bounding box center [232, 289] width 126 height 39
click at [155, 283] on input "Paiement par domiciliation" at bounding box center [154, 278] width 16 height 16
checkbox input "false"
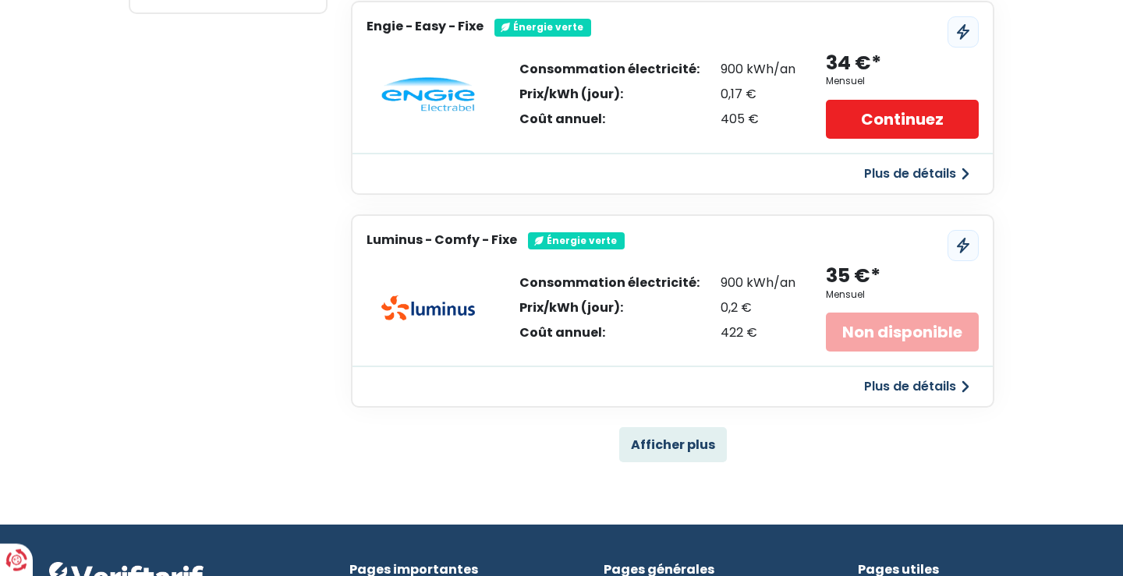
scroll to position [1034, 0]
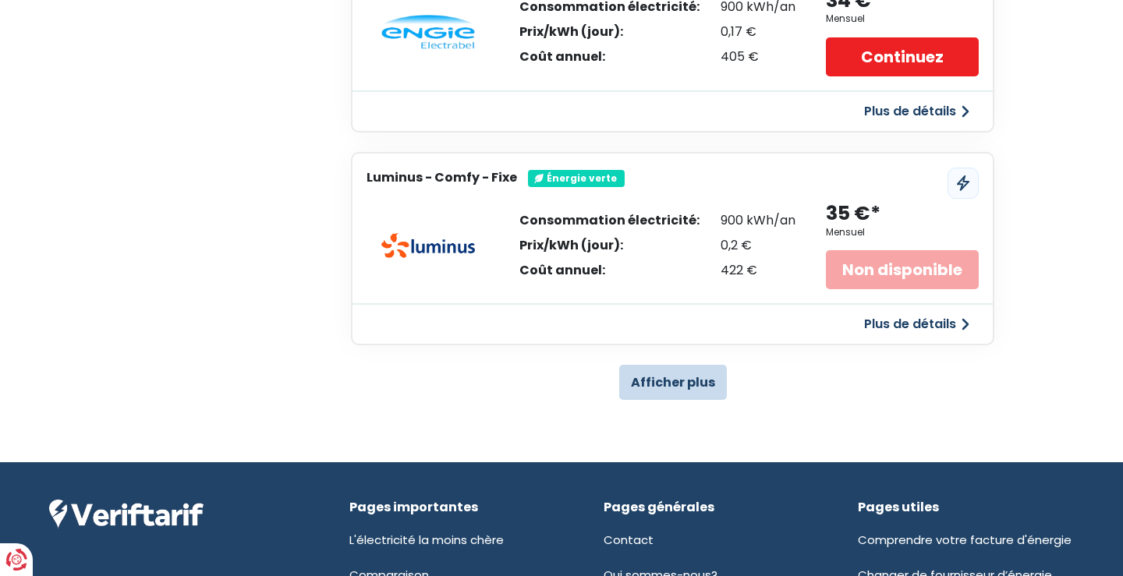
click at [699, 379] on button "Afficher plus" at bounding box center [673, 382] width 108 height 35
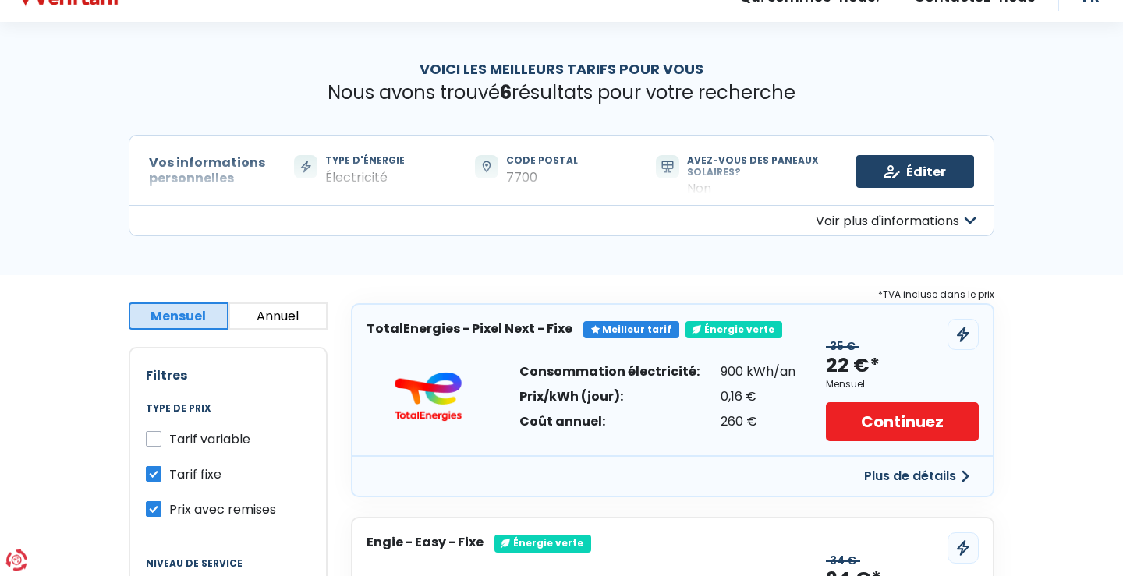
scroll to position [0, 0]
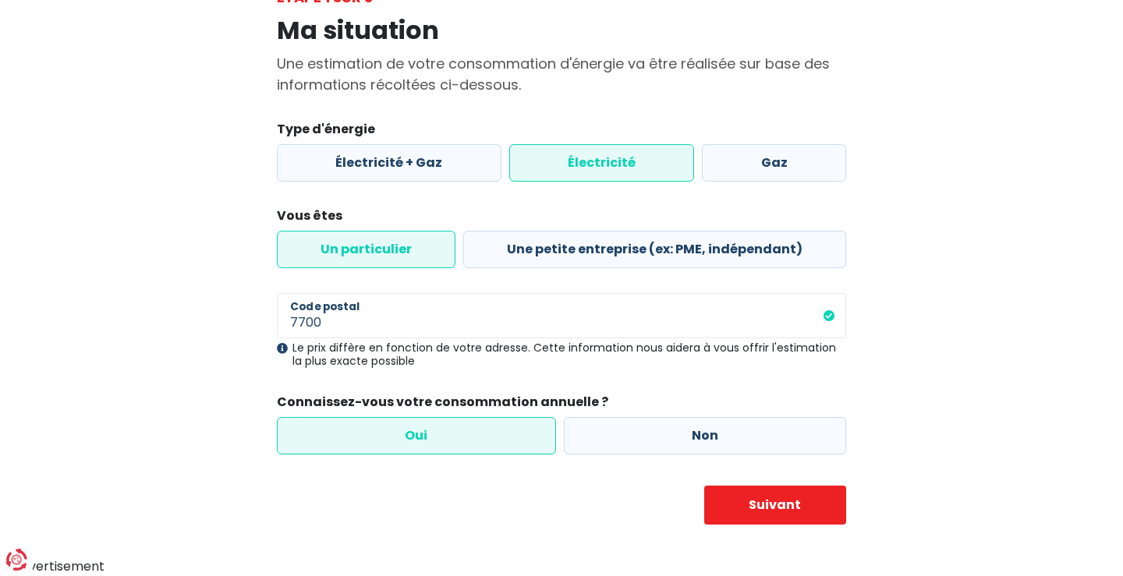
scroll to position [93, 0]
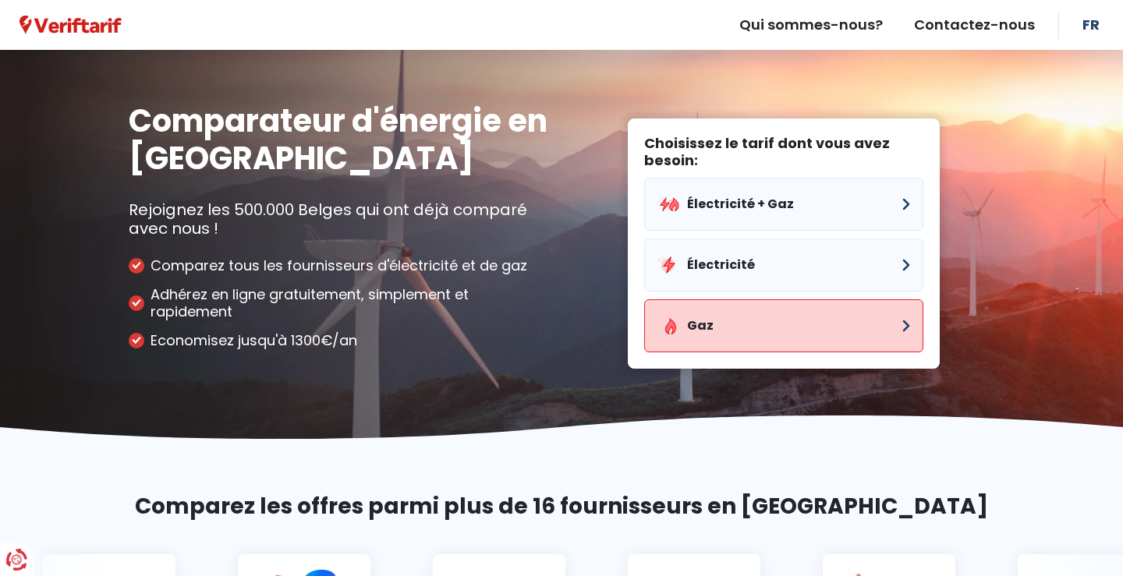
click at [736, 325] on button "Gaz" at bounding box center [783, 326] width 279 height 53
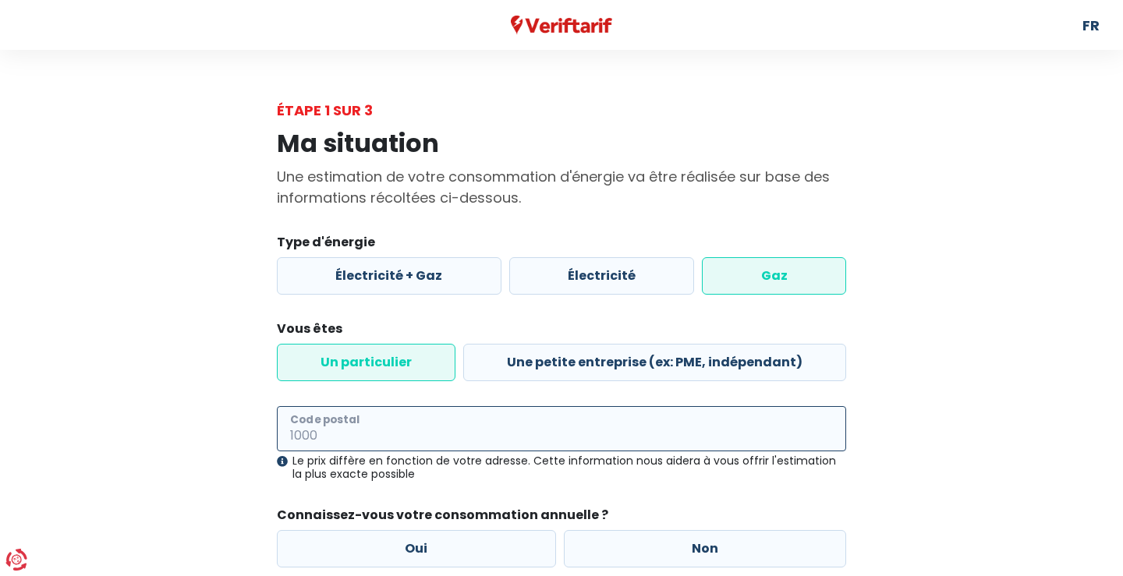
click at [452, 428] on input "Code postal" at bounding box center [561, 428] width 569 height 45
type input "7700"
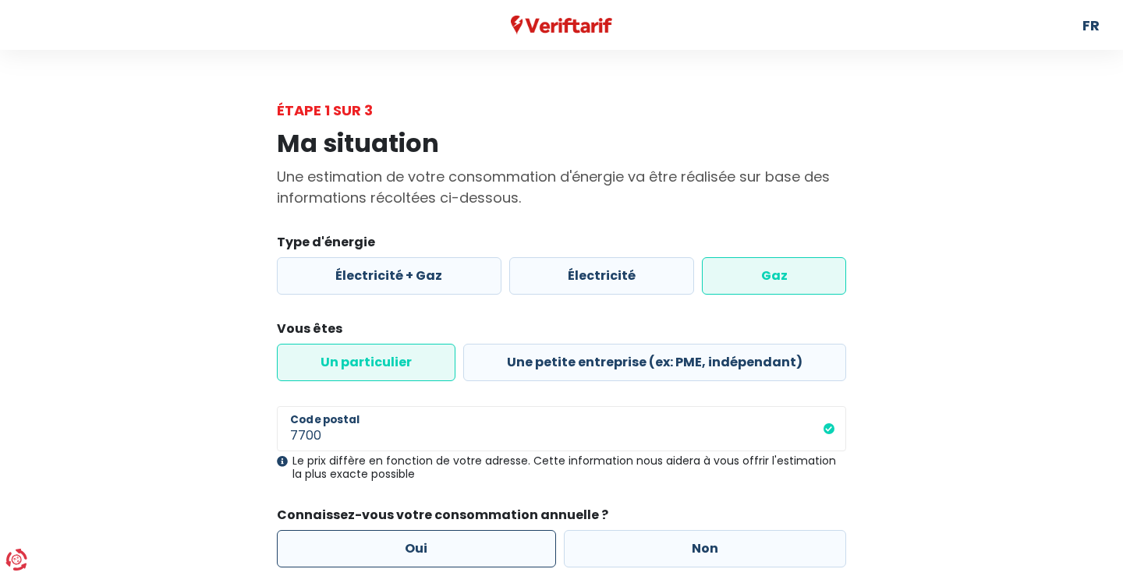
click at [459, 541] on label "Oui" at bounding box center [416, 548] width 279 height 37
click at [459, 541] on input "Oui" at bounding box center [416, 548] width 279 height 37
radio input "true"
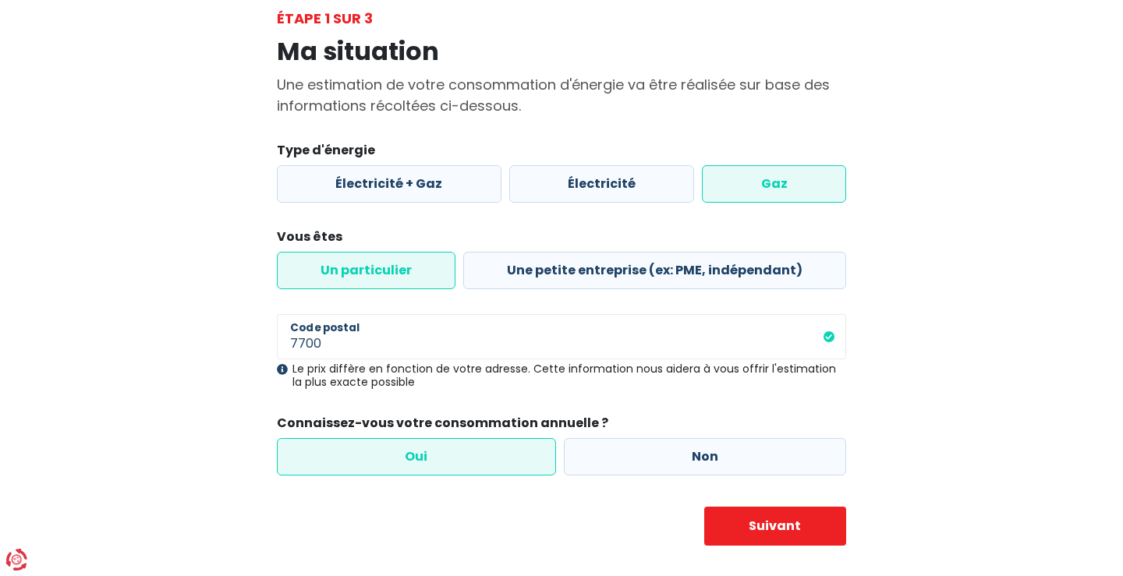
scroll to position [93, 0]
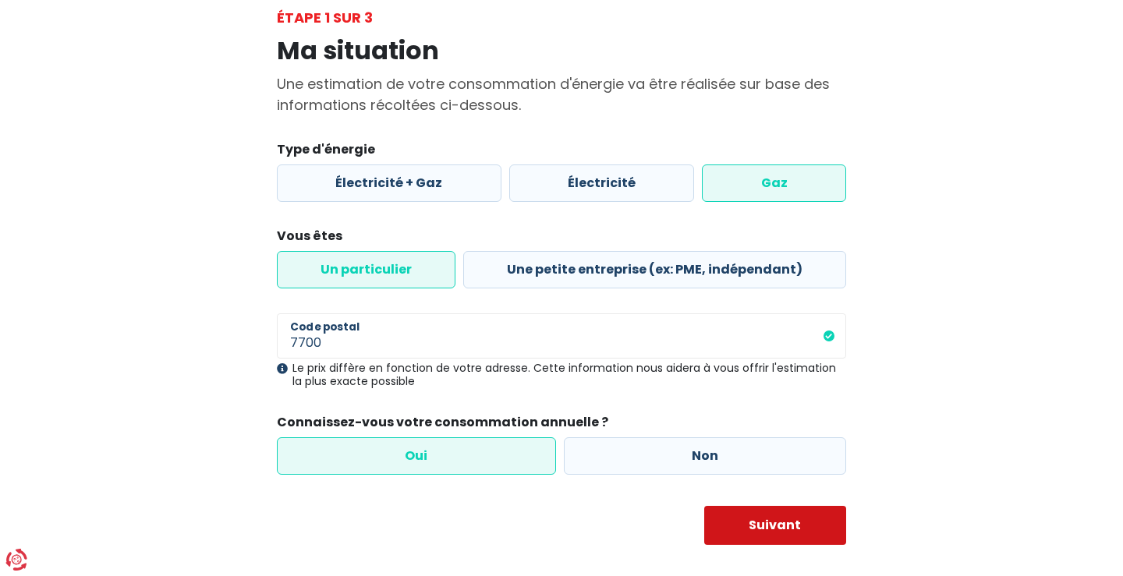
click at [772, 516] on button "Suivant" at bounding box center [775, 525] width 143 height 39
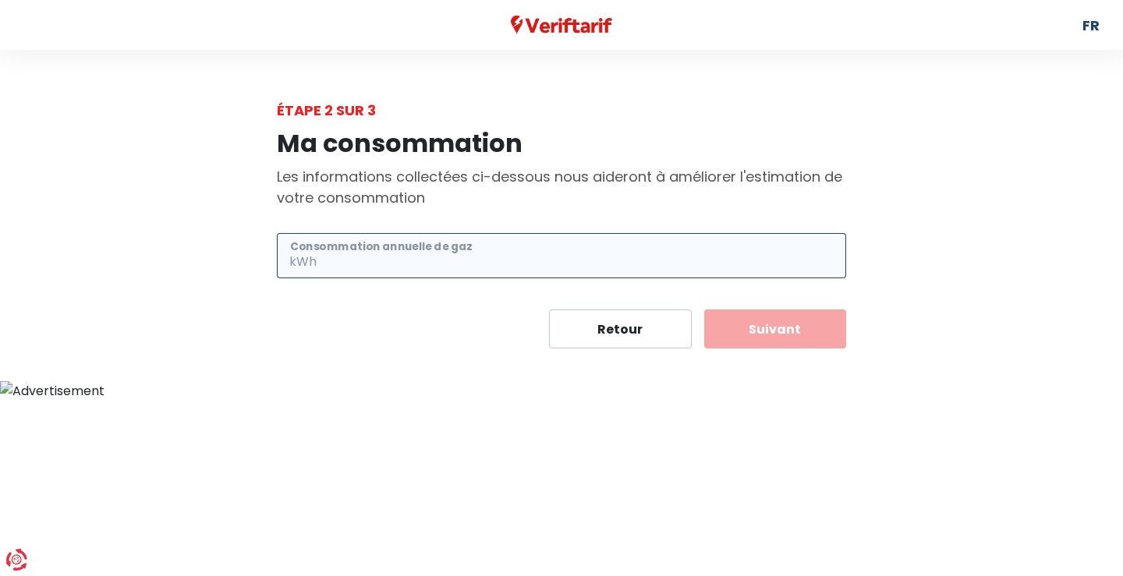
click at [438, 250] on input "Consommation annuelle de gaz" at bounding box center [583, 255] width 527 height 45
type input "9000"
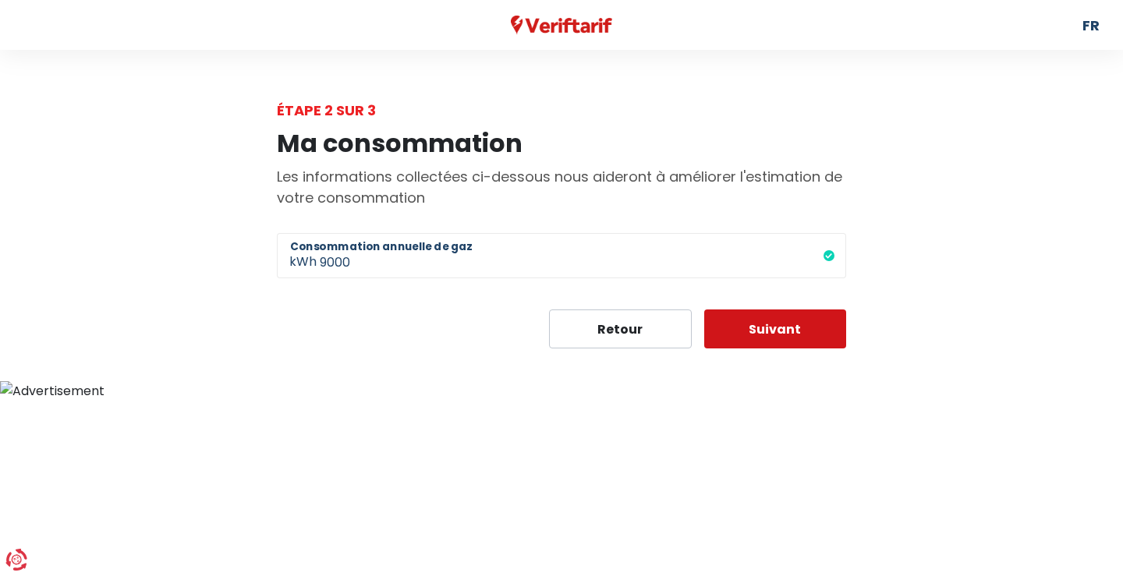
click at [789, 330] on button "Suivant" at bounding box center [775, 329] width 143 height 39
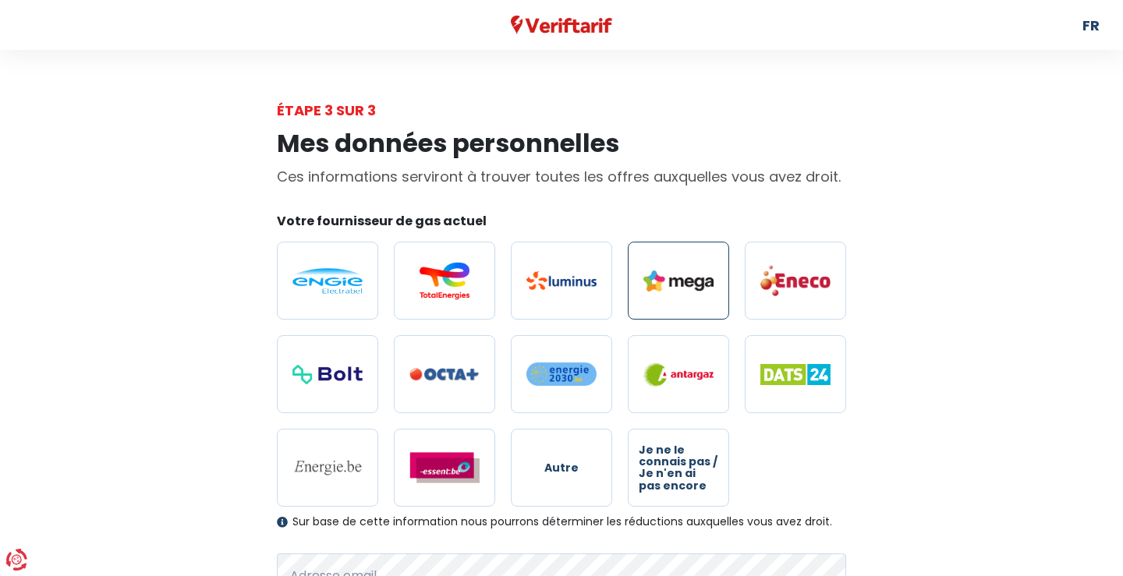
click at [683, 278] on img at bounding box center [679, 281] width 70 height 21
click at [683, 278] on input "radio" at bounding box center [678, 281] width 101 height 78
radio input "true"
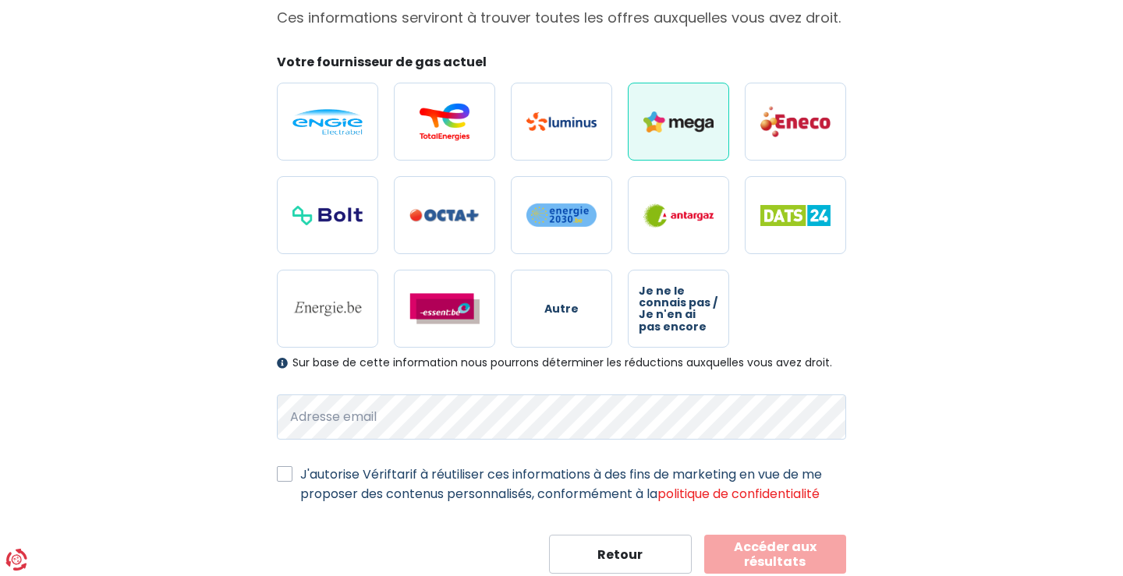
scroll to position [188, 0]
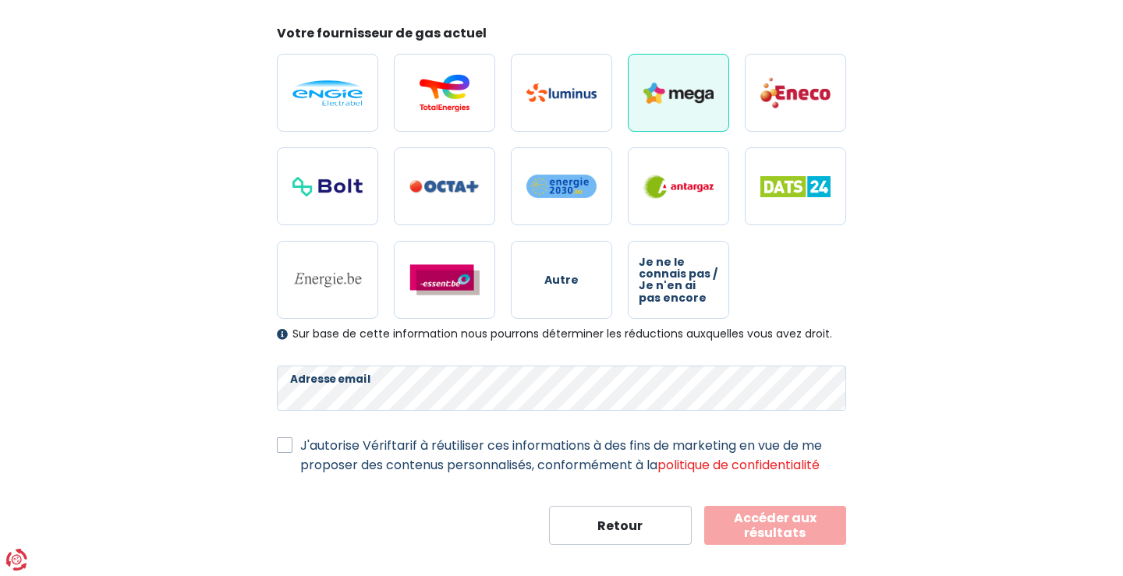
click at [300, 449] on label "J'autorise Vériftarif à réutiliser ces informations à des fins de marketing en …" at bounding box center [573, 455] width 546 height 39
click at [282, 449] on input "J'autorise Vériftarif à réutiliser ces informations à des fins de marketing en …" at bounding box center [285, 444] width 16 height 16
checkbox input "true"
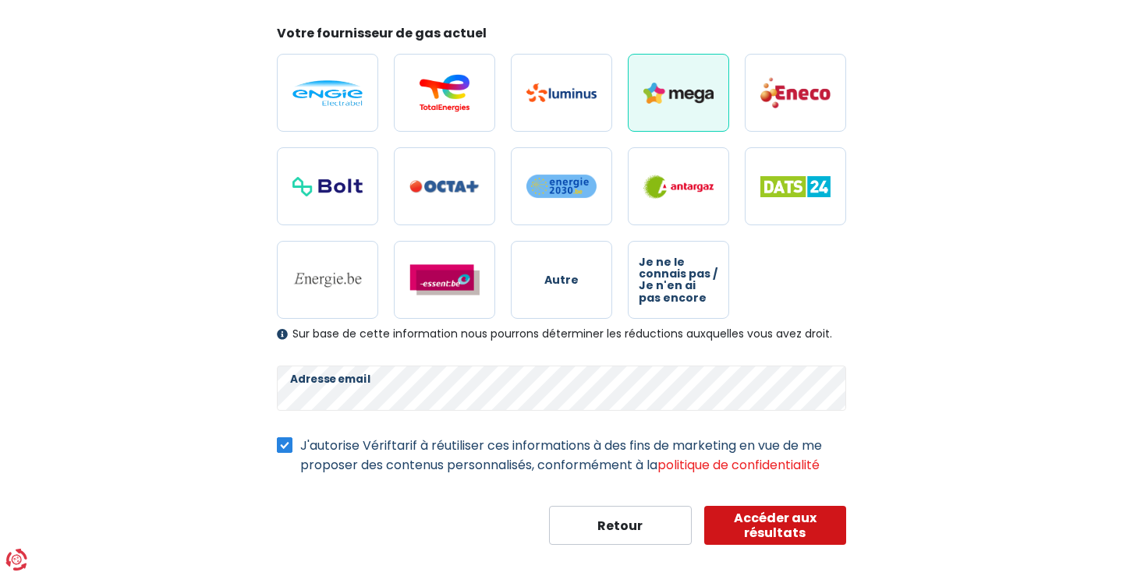
click at [770, 531] on button "Accéder aux résultats" at bounding box center [775, 525] width 143 height 39
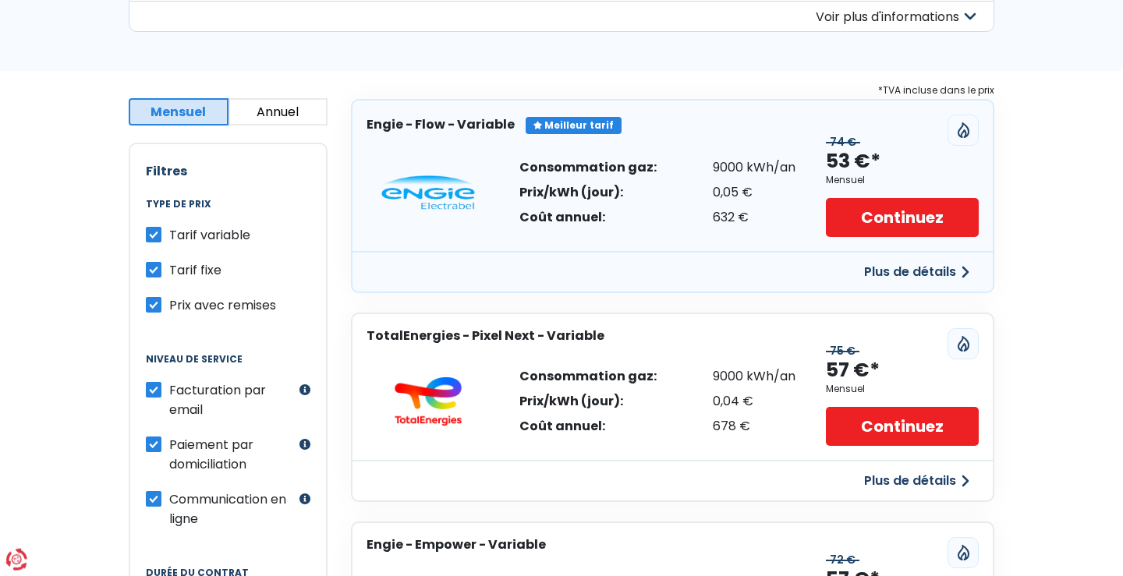
scroll to position [318, 0]
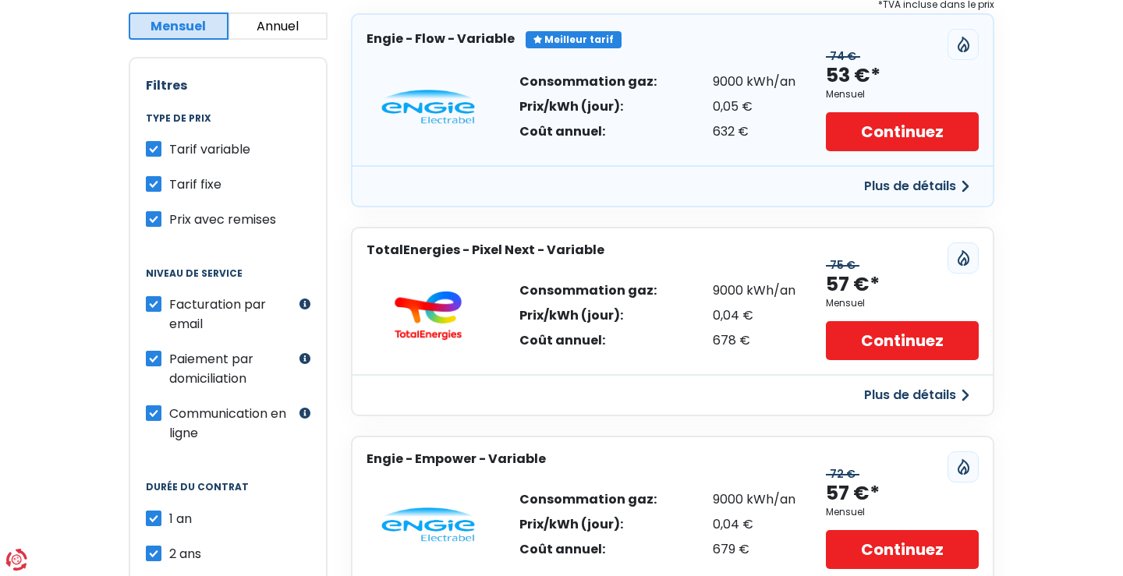
click at [169, 151] on label "Tarif variable" at bounding box center [209, 150] width 81 height 20
click at [148, 151] on input "Tarif variable" at bounding box center [154, 148] width 16 height 16
checkbox input "false"
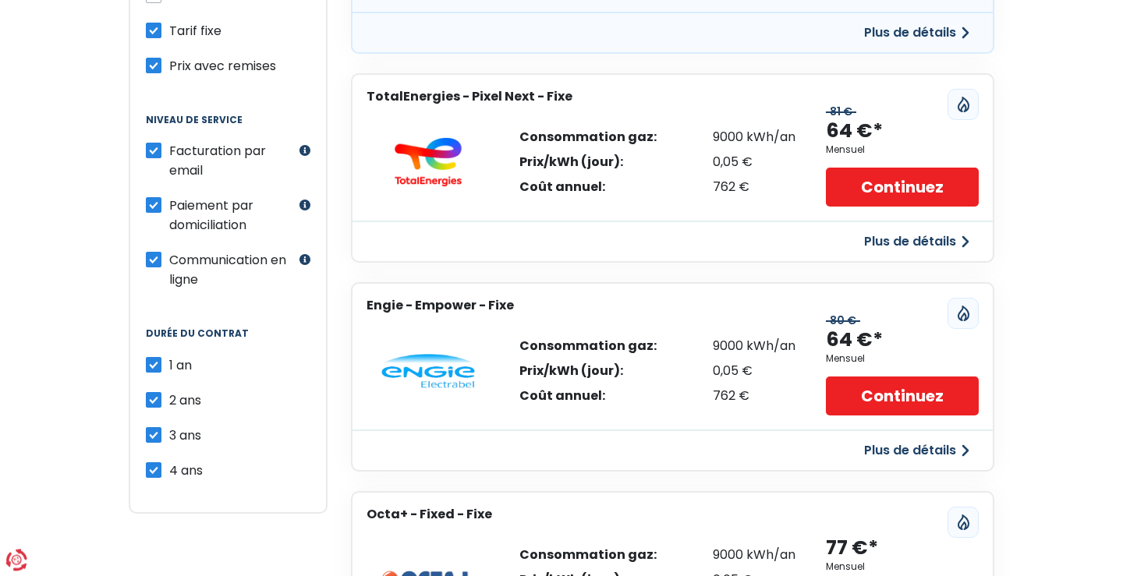
scroll to position [477, 0]
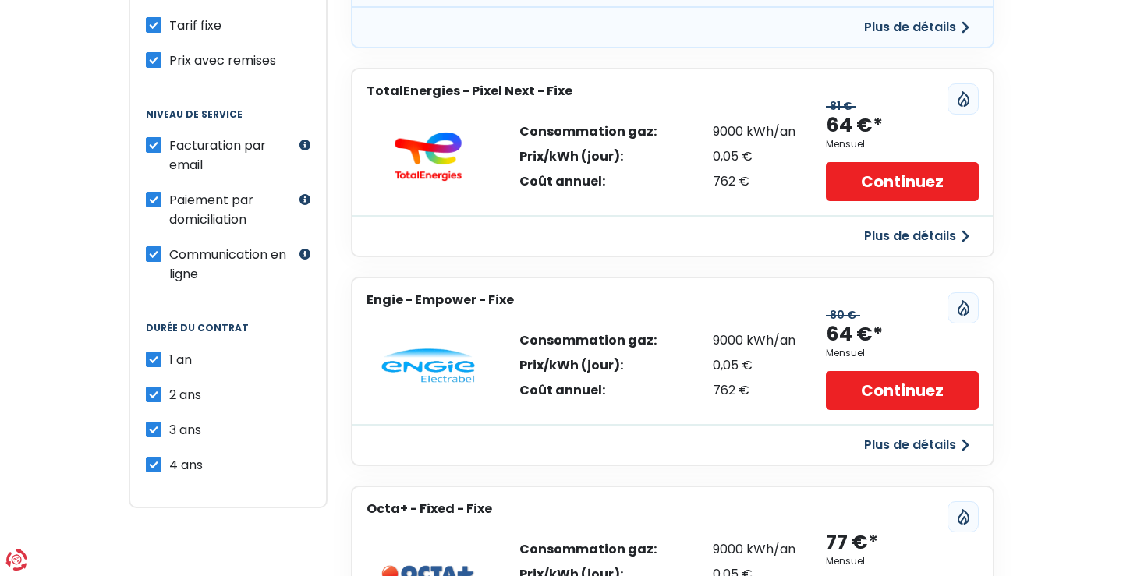
click at [169, 146] on label "Facturation par email" at bounding box center [232, 155] width 126 height 39
click at [156, 146] on input "Facturation par email" at bounding box center [154, 144] width 16 height 16
checkbox input "false"
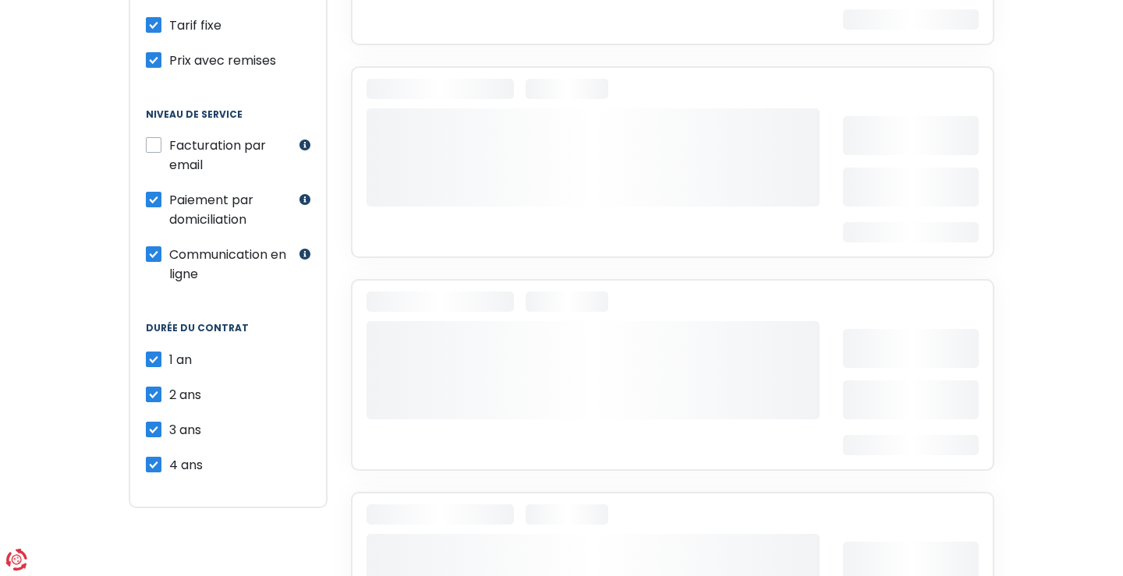
click at [169, 202] on label "Paiement par domiciliation" at bounding box center [232, 209] width 126 height 39
click at [154, 202] on input "Paiement par domiciliation" at bounding box center [154, 198] width 16 height 16
checkbox input "false"
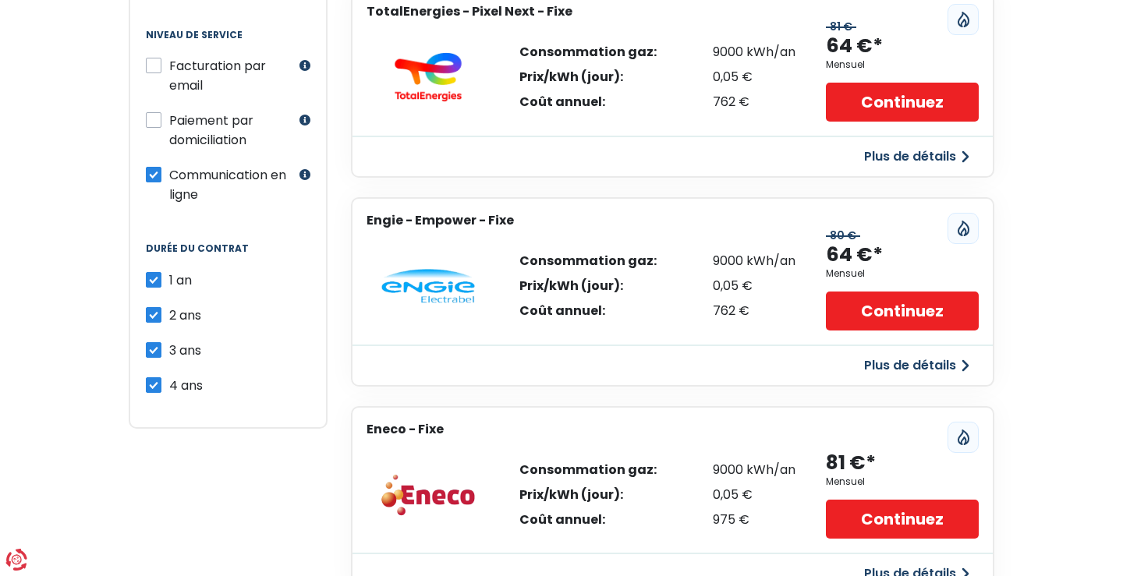
click at [169, 312] on label "2 ans" at bounding box center [185, 316] width 32 height 20
click at [154, 312] on input "2 ans" at bounding box center [154, 314] width 16 height 16
checkbox input "false"
click at [169, 353] on label "3 ans" at bounding box center [185, 351] width 32 height 20
click at [156, 353] on input "3 ans" at bounding box center [154, 349] width 16 height 16
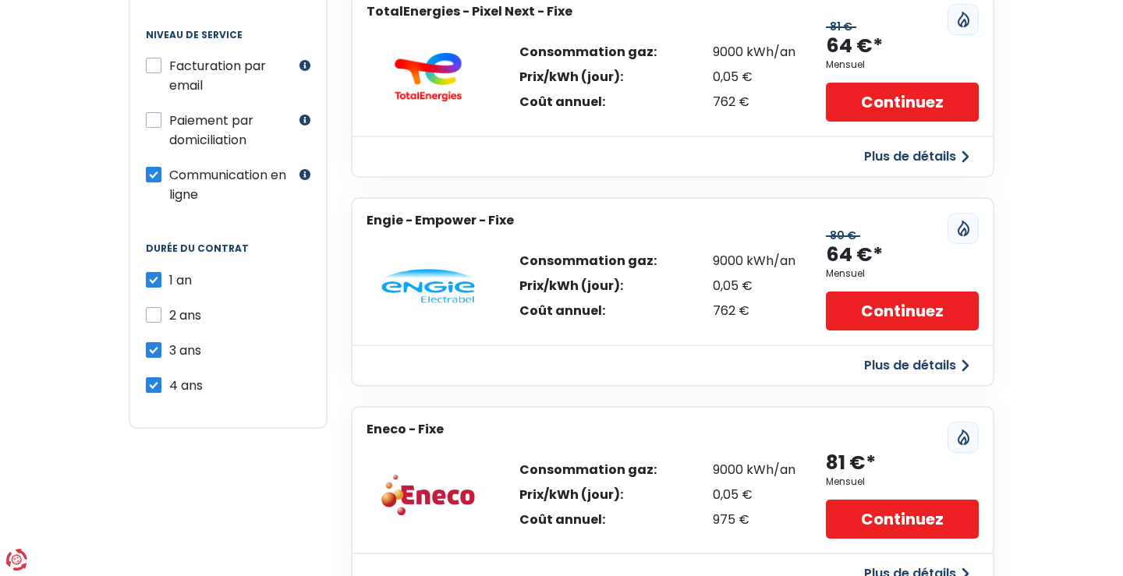
checkbox input "false"
click at [159, 379] on div "4 ans" at bounding box center [228, 386] width 165 height 20
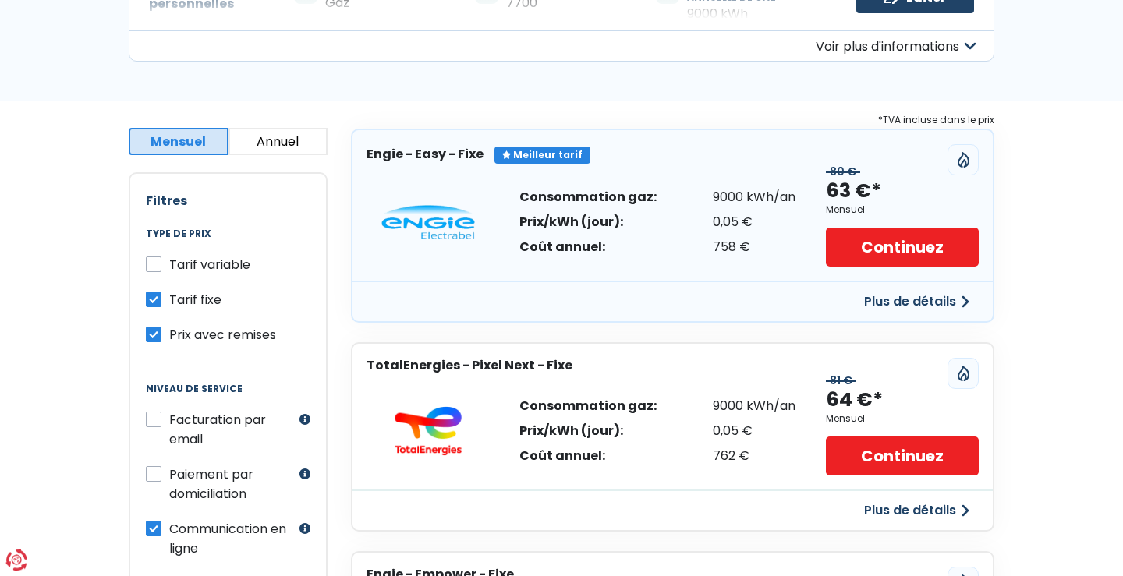
scroll to position [0, 0]
